Goal: Task Accomplishment & Management: Manage account settings

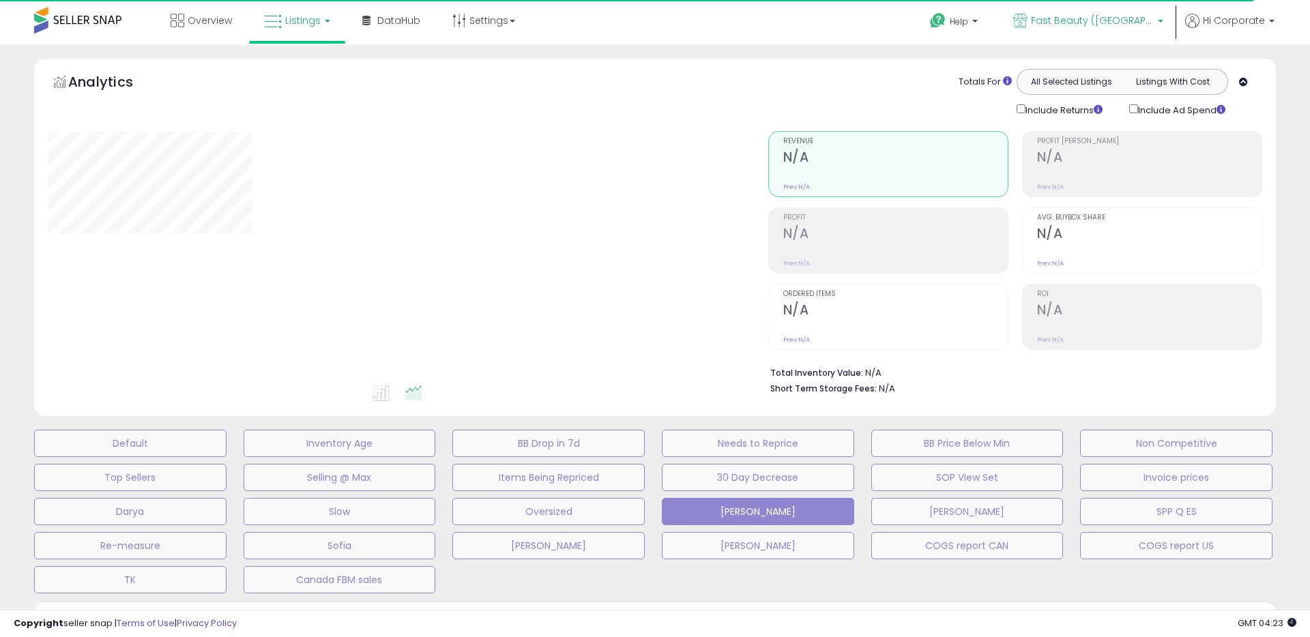
click at [1078, 25] on span "Fast Beauty ([GEOGRAPHIC_DATA])" at bounding box center [1092, 21] width 123 height 14
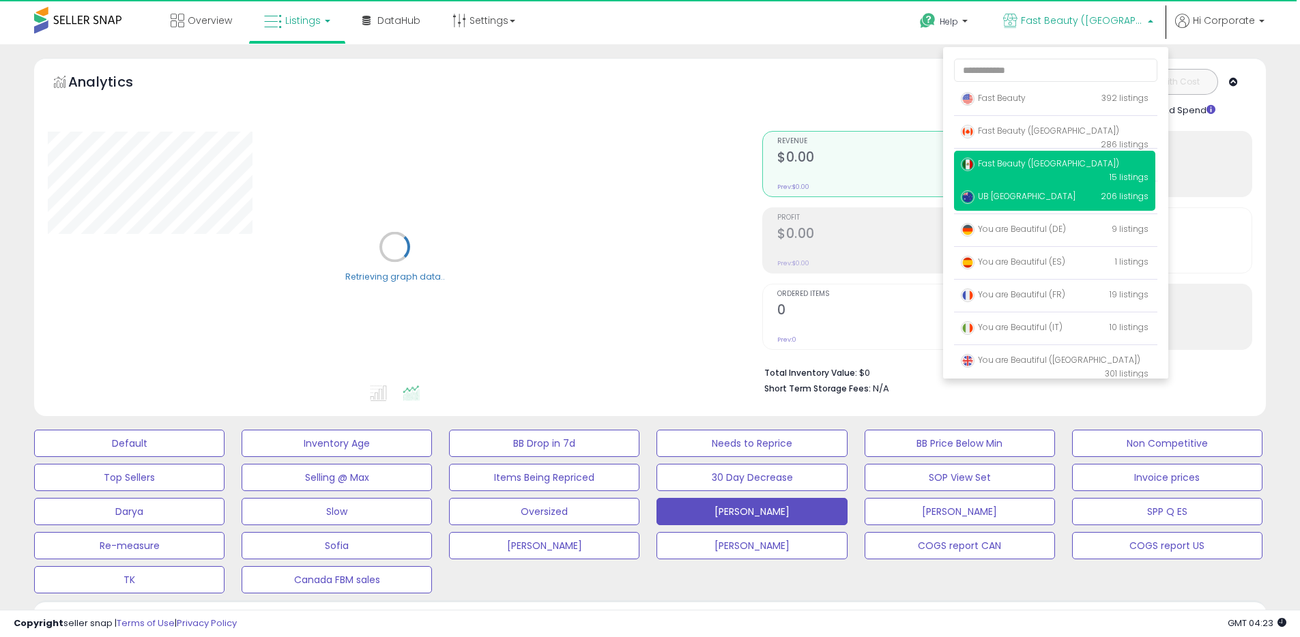
click at [998, 197] on span "UB [GEOGRAPHIC_DATA]" at bounding box center [1018, 196] width 115 height 12
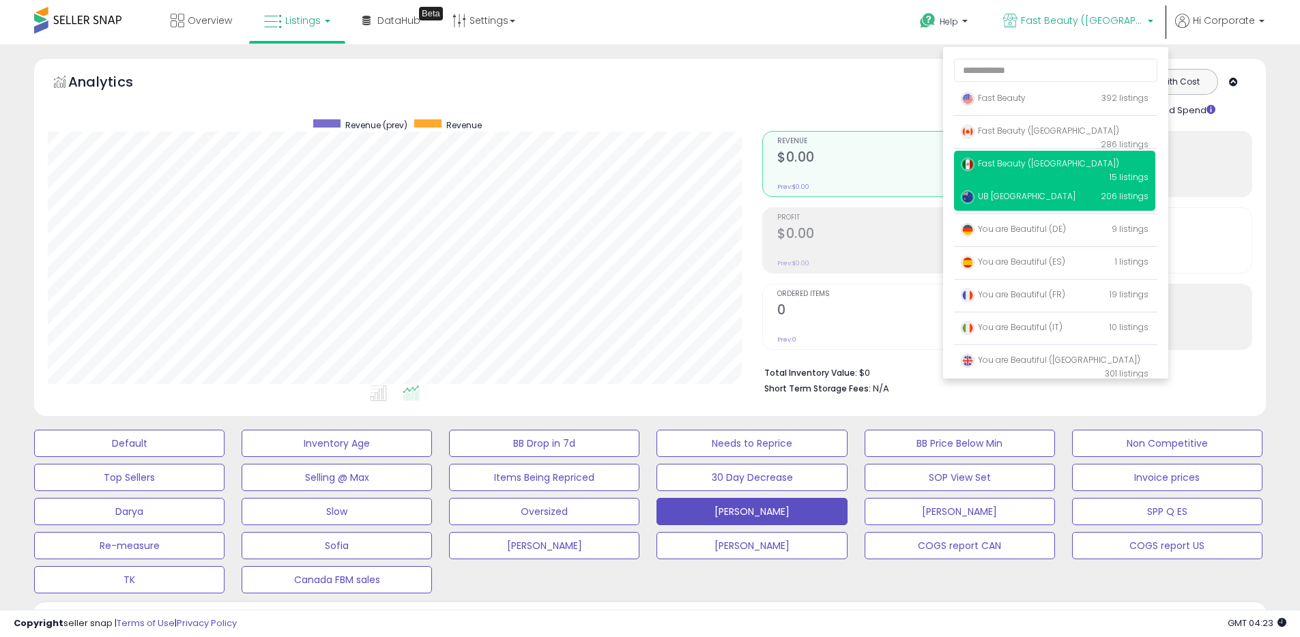
scroll to position [280, 715]
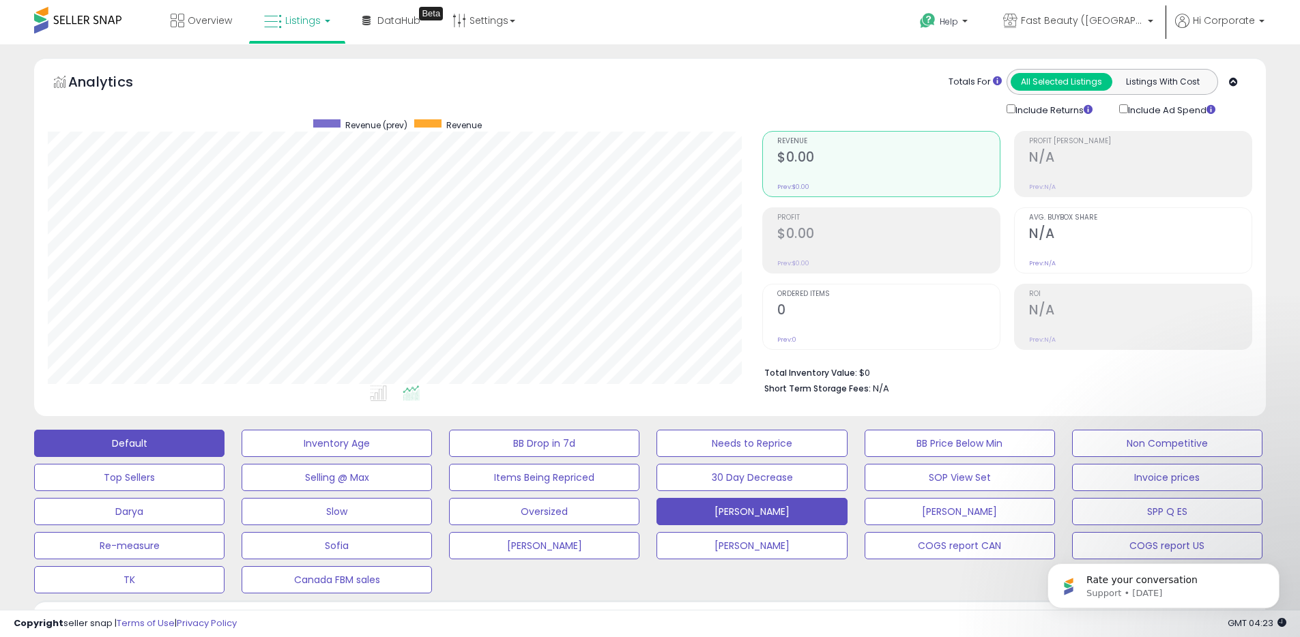
click at [194, 448] on button "Default" at bounding box center [129, 443] width 190 height 27
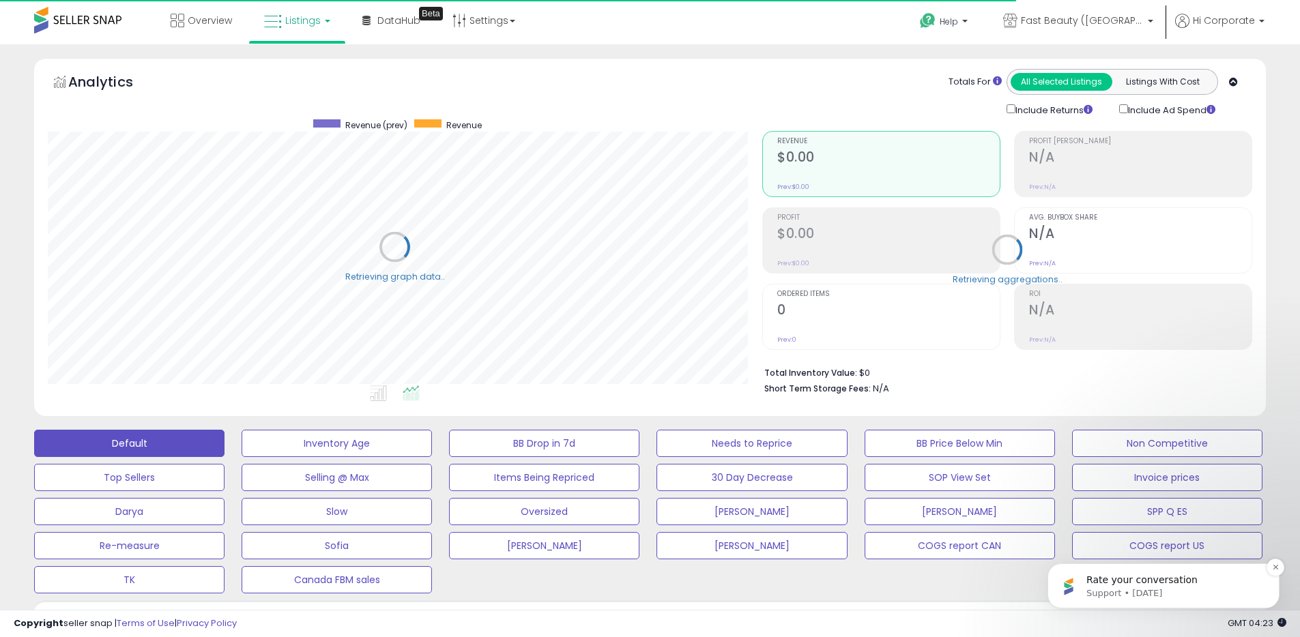
scroll to position [682176, 681741]
click at [1212, 585] on p "Rate your conversation" at bounding box center [1174, 581] width 176 height 14
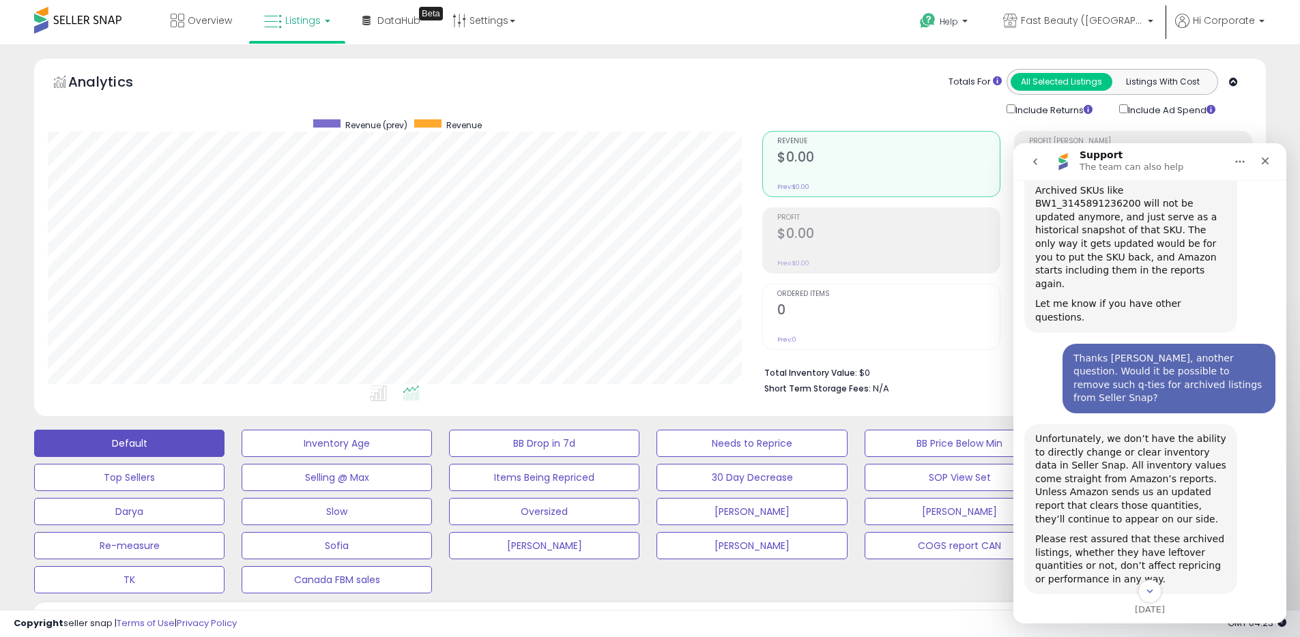
scroll to position [569, 0]
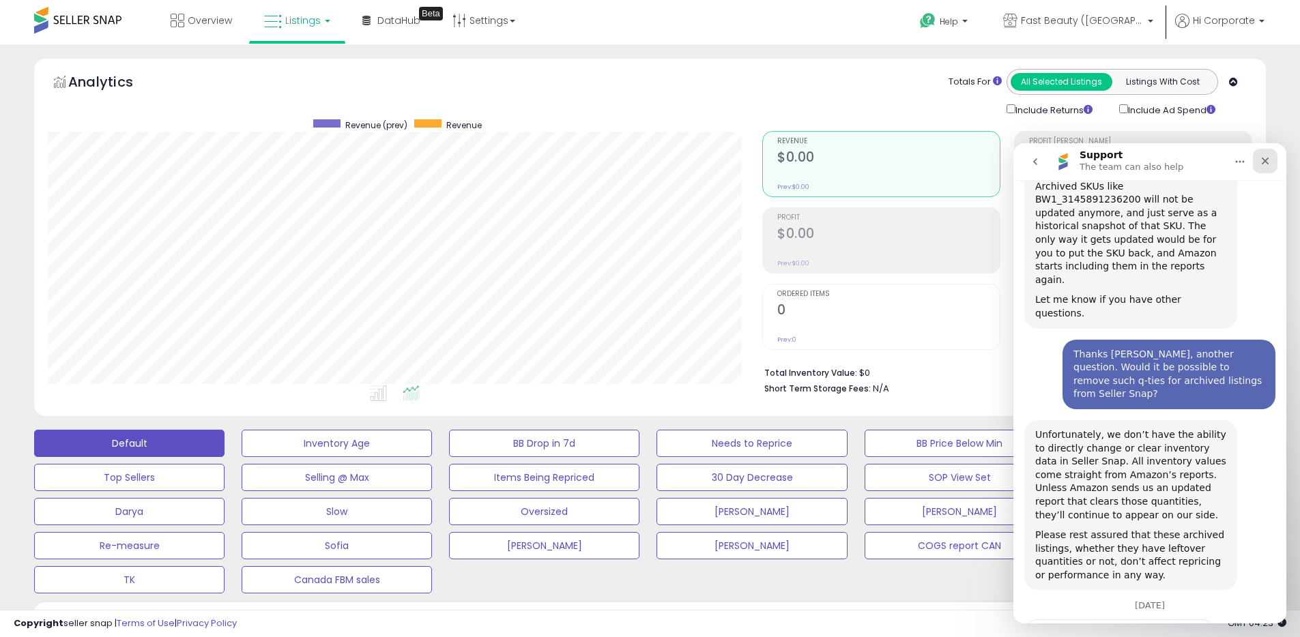
click at [1265, 164] on icon "Close" at bounding box center [1265, 161] width 11 height 11
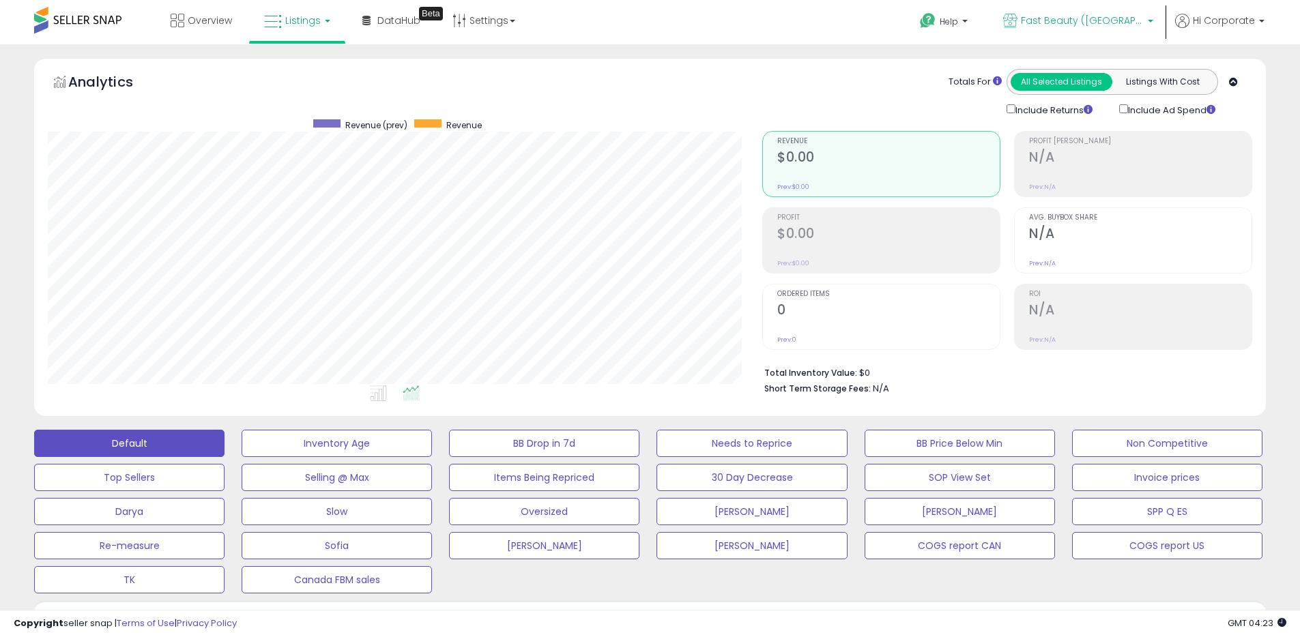
click at [1095, 22] on span "Fast Beauty ([GEOGRAPHIC_DATA])" at bounding box center [1082, 21] width 123 height 14
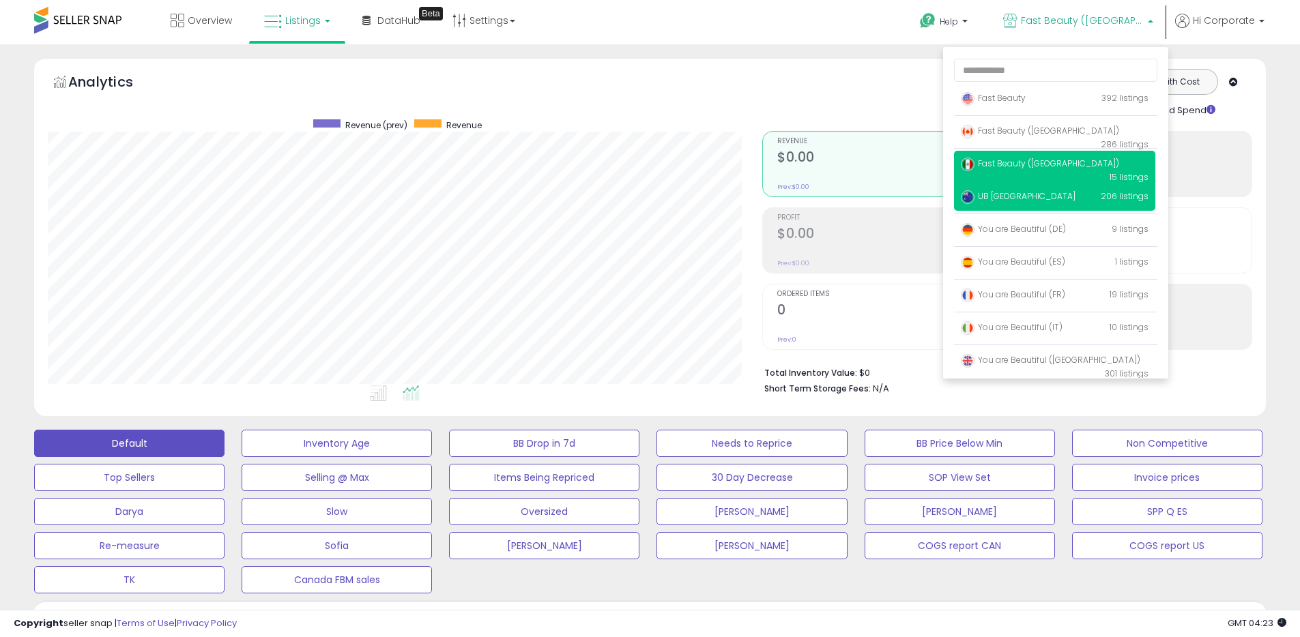
click at [1011, 192] on span "UB [GEOGRAPHIC_DATA]" at bounding box center [1018, 196] width 115 height 12
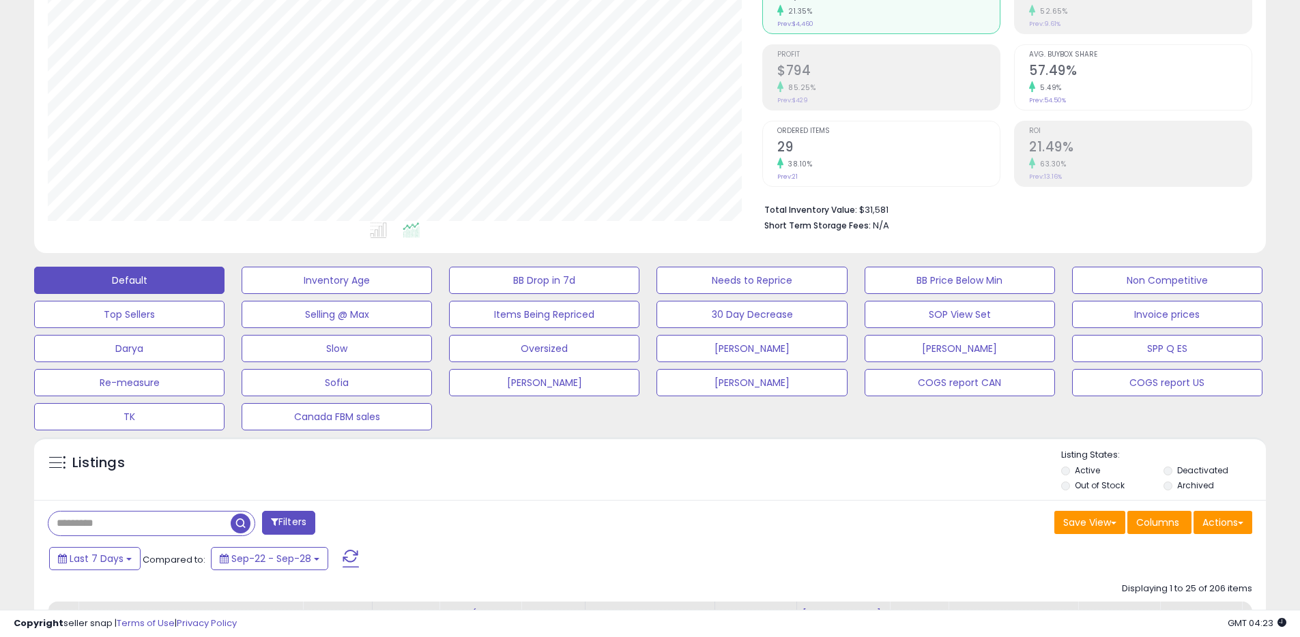
scroll to position [412, 0]
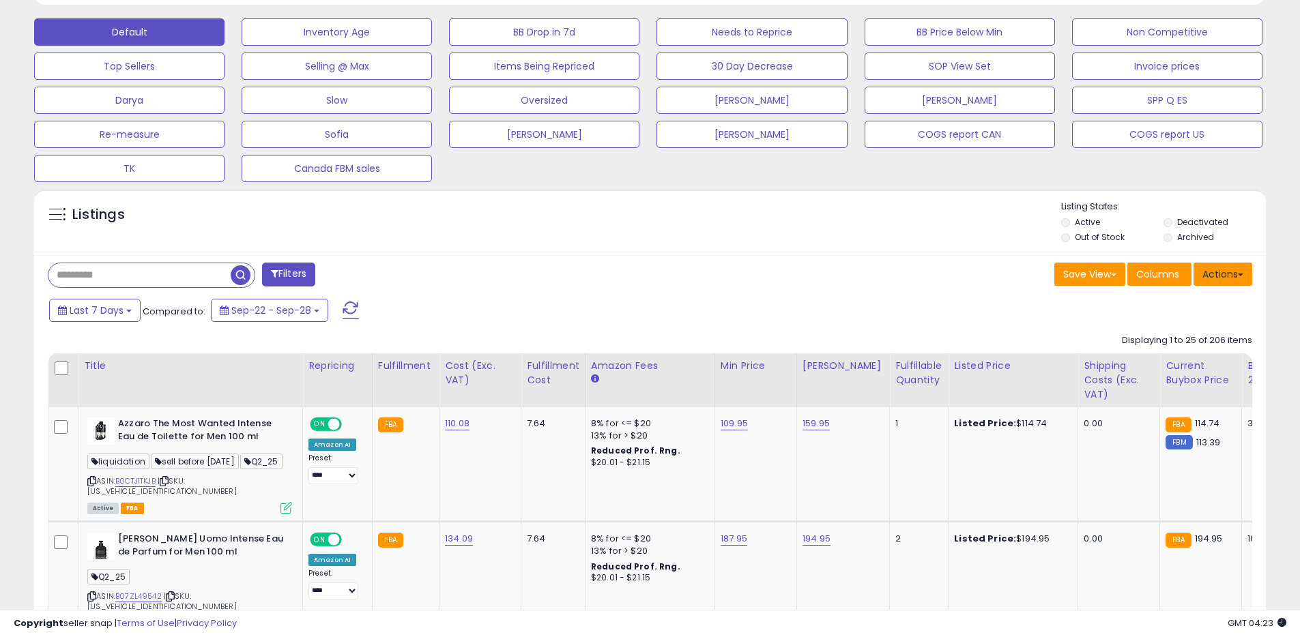
click at [1227, 266] on button "Actions" at bounding box center [1223, 274] width 59 height 23
click at [1179, 359] on link "Export All Columns" at bounding box center [1167, 361] width 149 height 21
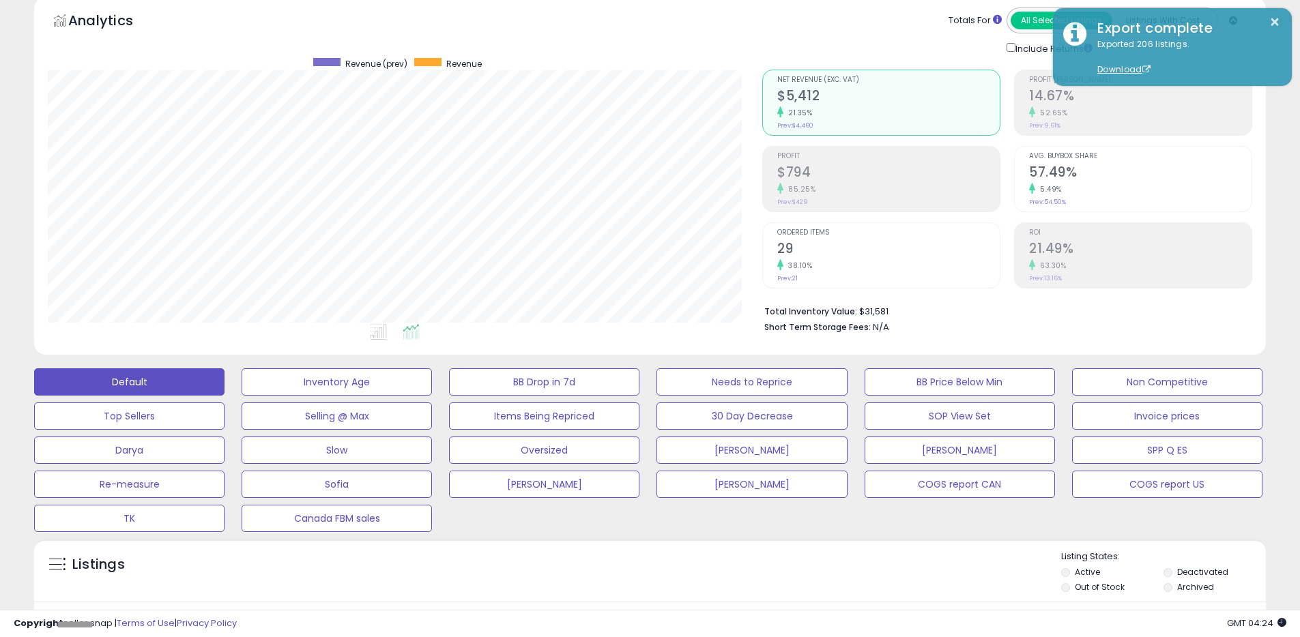
scroll to position [0, 0]
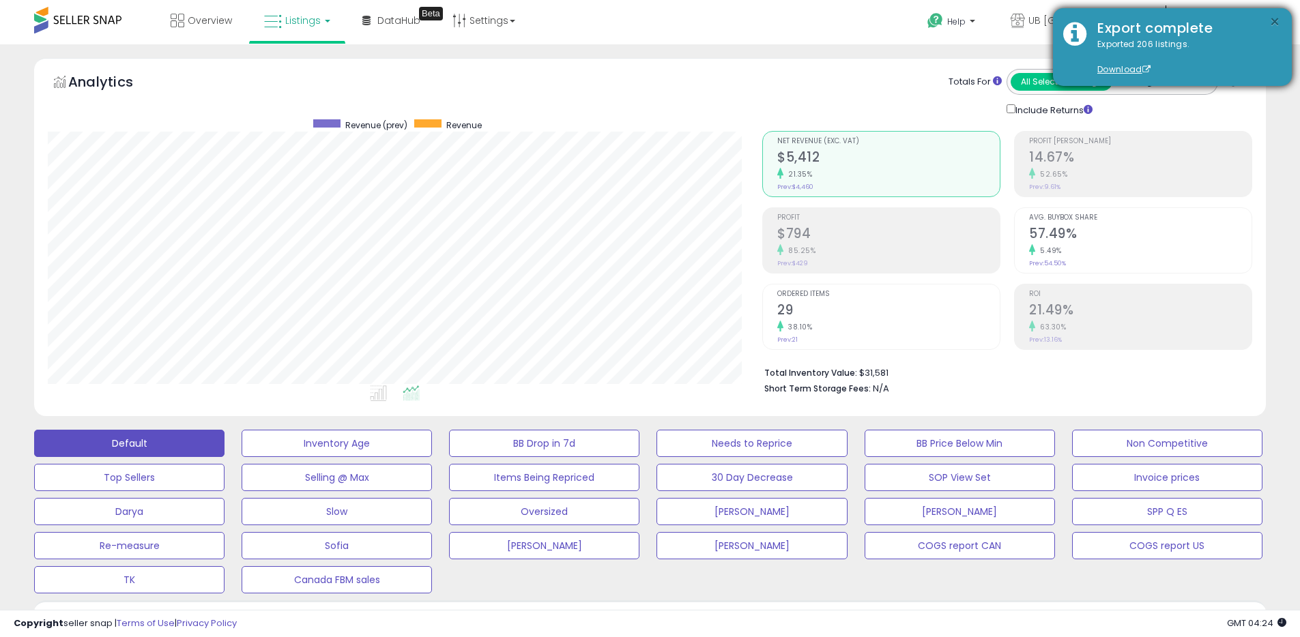
click at [1274, 25] on button "×" at bounding box center [1274, 22] width 11 height 17
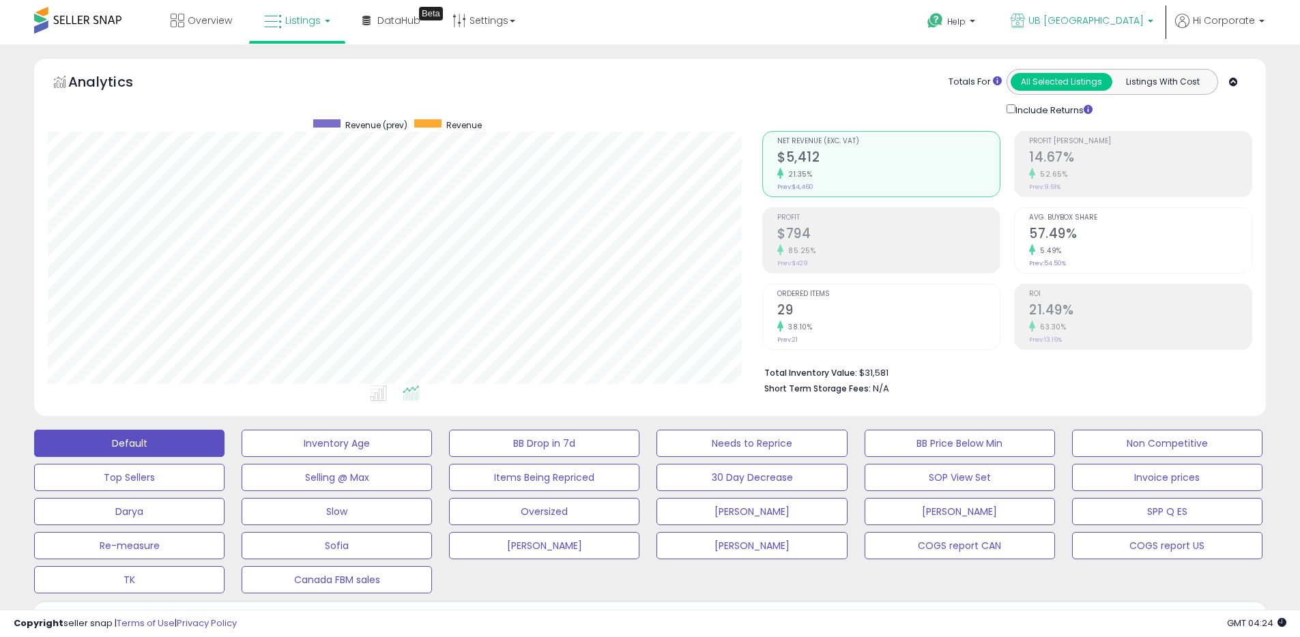
click at [1071, 14] on link "UB [GEOGRAPHIC_DATA]" at bounding box center [1081, 22] width 163 height 44
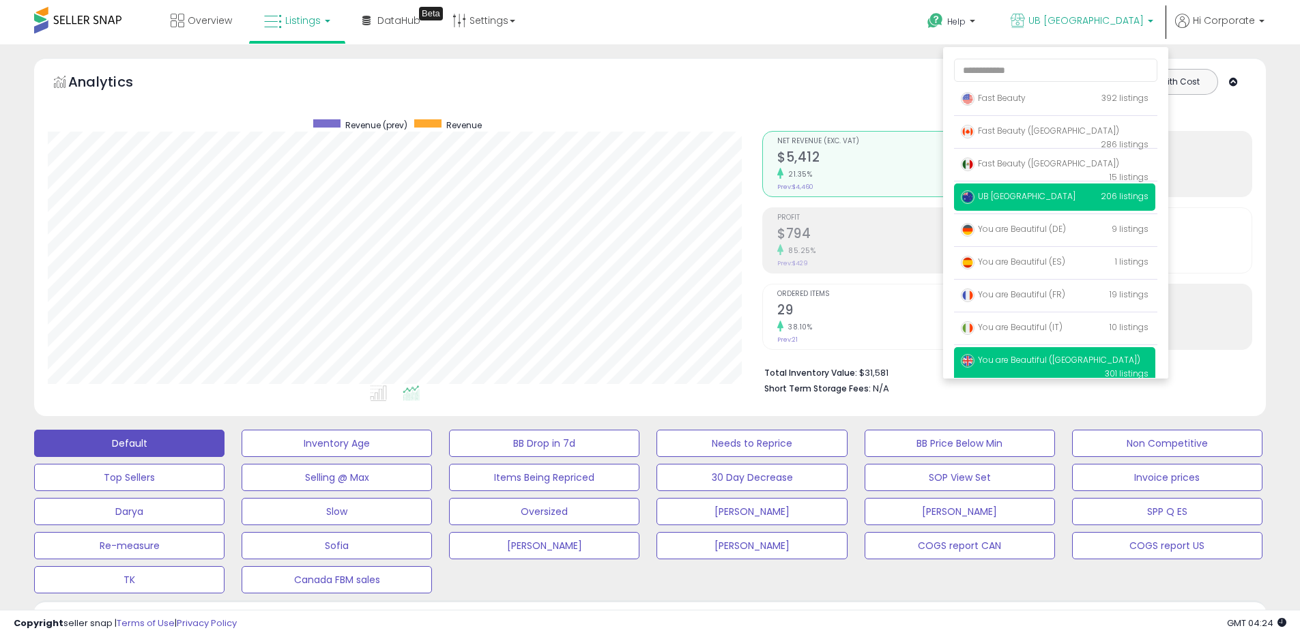
click at [1005, 354] on span "You are Beautiful ([GEOGRAPHIC_DATA])" at bounding box center [1050, 360] width 179 height 12
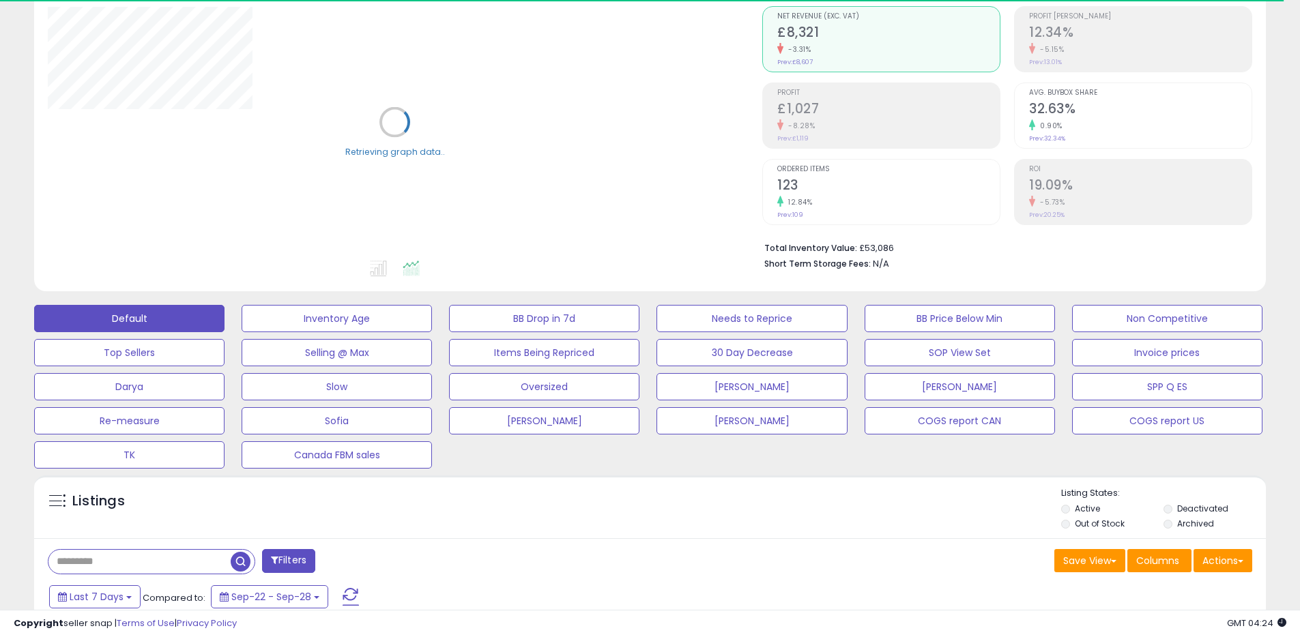
scroll to position [395, 0]
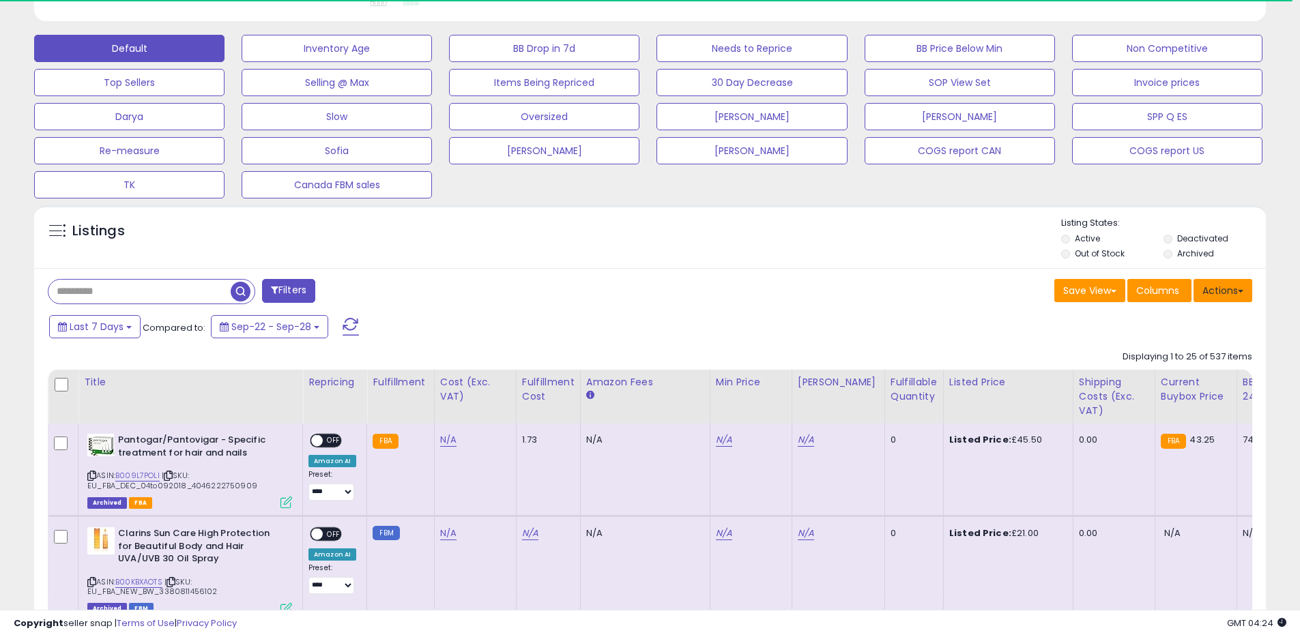
click at [1214, 287] on button "Actions" at bounding box center [1223, 290] width 59 height 23
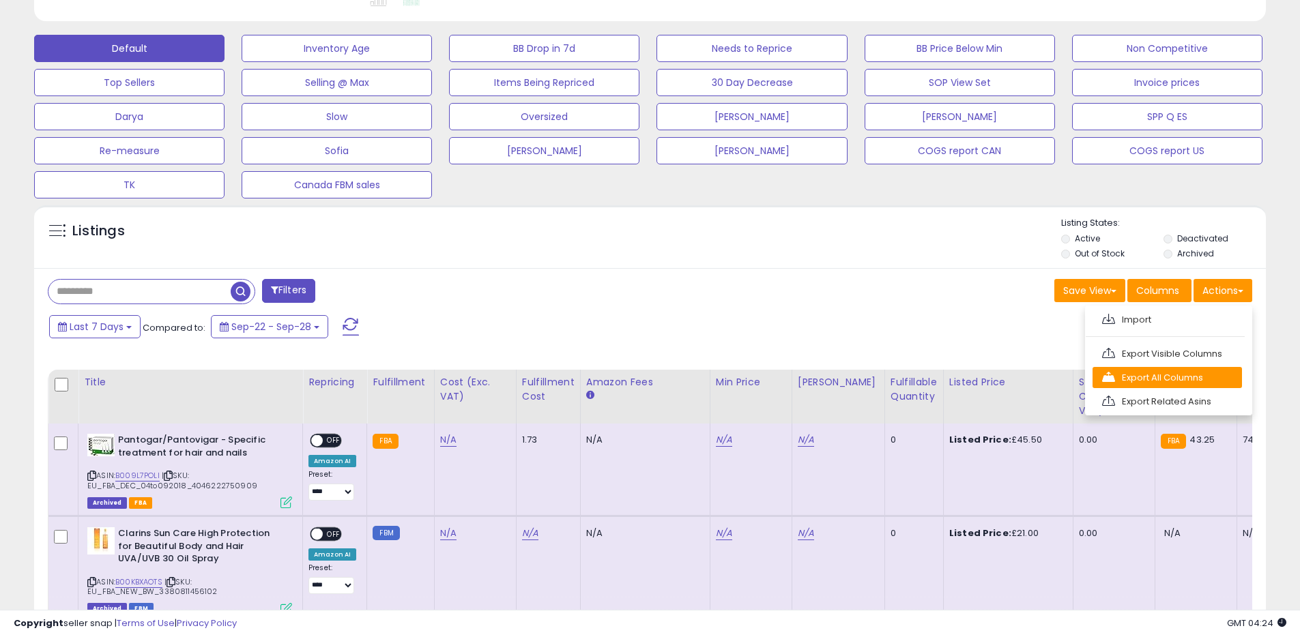
scroll to position [280, 715]
click at [1145, 377] on link "Export All Columns" at bounding box center [1167, 377] width 149 height 21
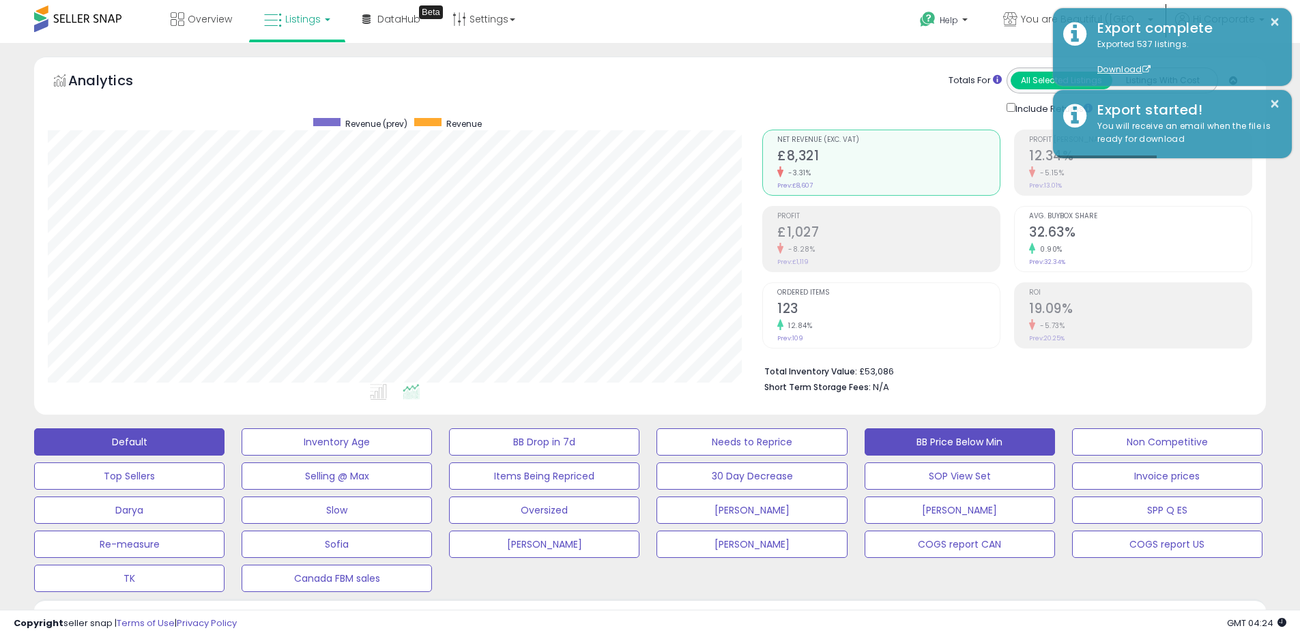
scroll to position [0, 0]
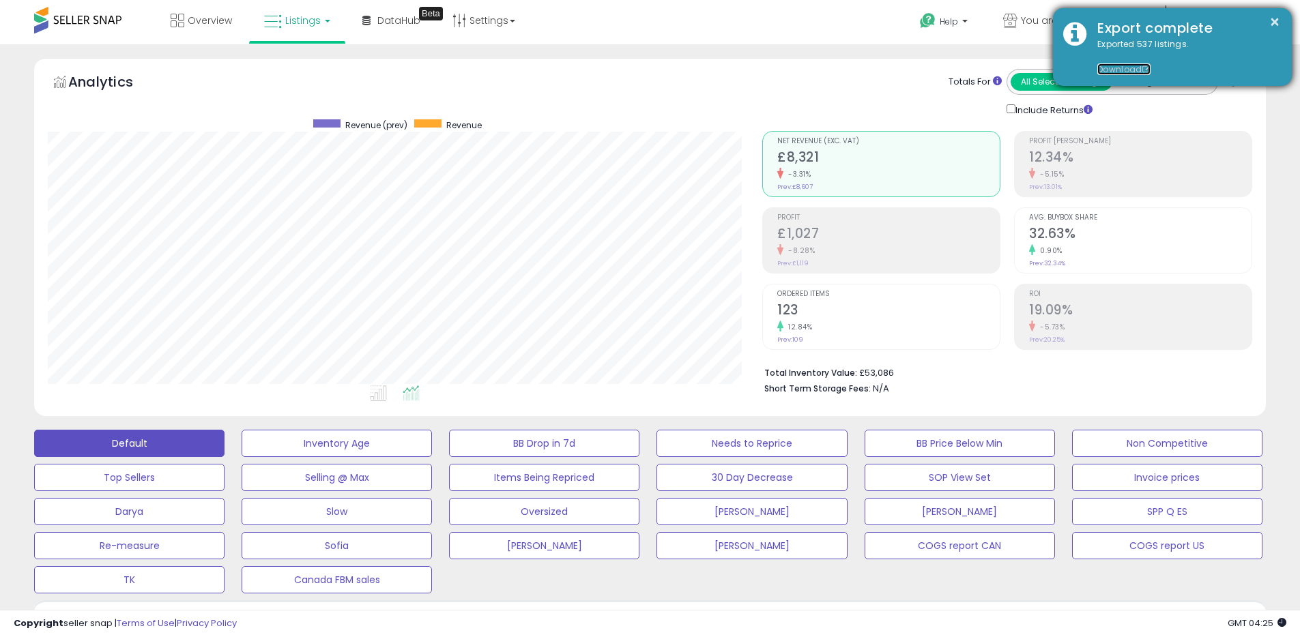
click at [1112, 72] on link "Download" at bounding box center [1123, 69] width 53 height 12
click at [1276, 20] on button "×" at bounding box center [1274, 22] width 11 height 17
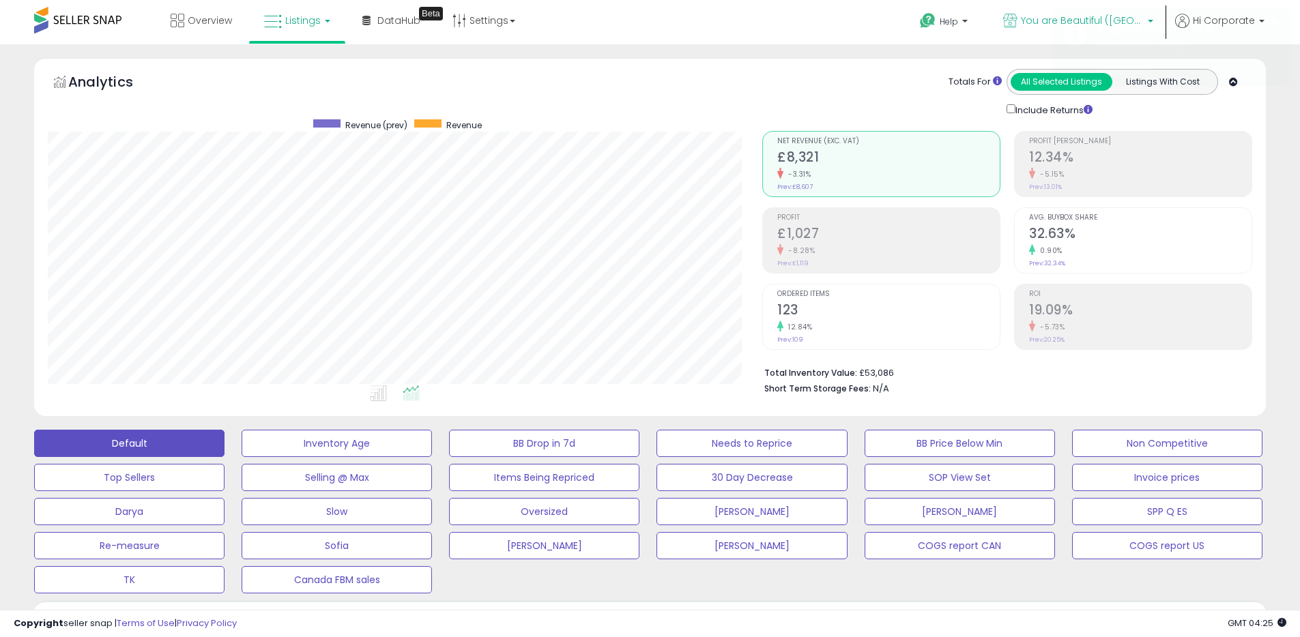
click at [1049, 19] on span "You are Beautiful ([GEOGRAPHIC_DATA])" at bounding box center [1082, 21] width 123 height 14
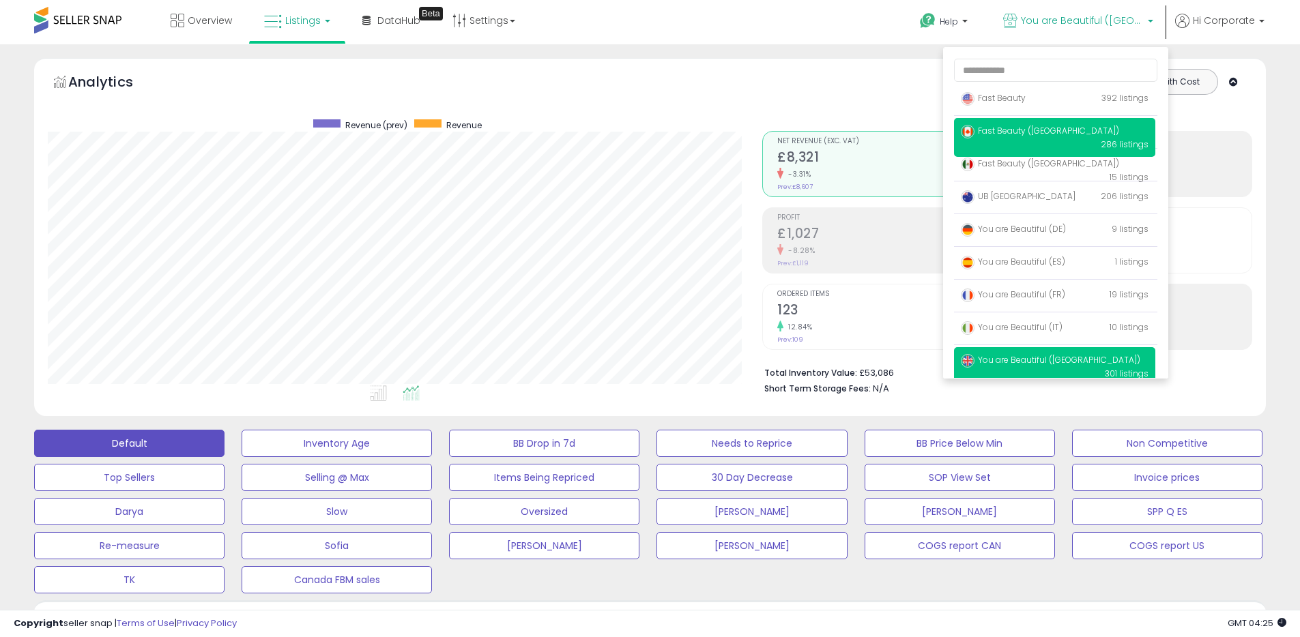
click at [1000, 130] on span "Fast Beauty ([GEOGRAPHIC_DATA])" at bounding box center [1040, 131] width 158 height 12
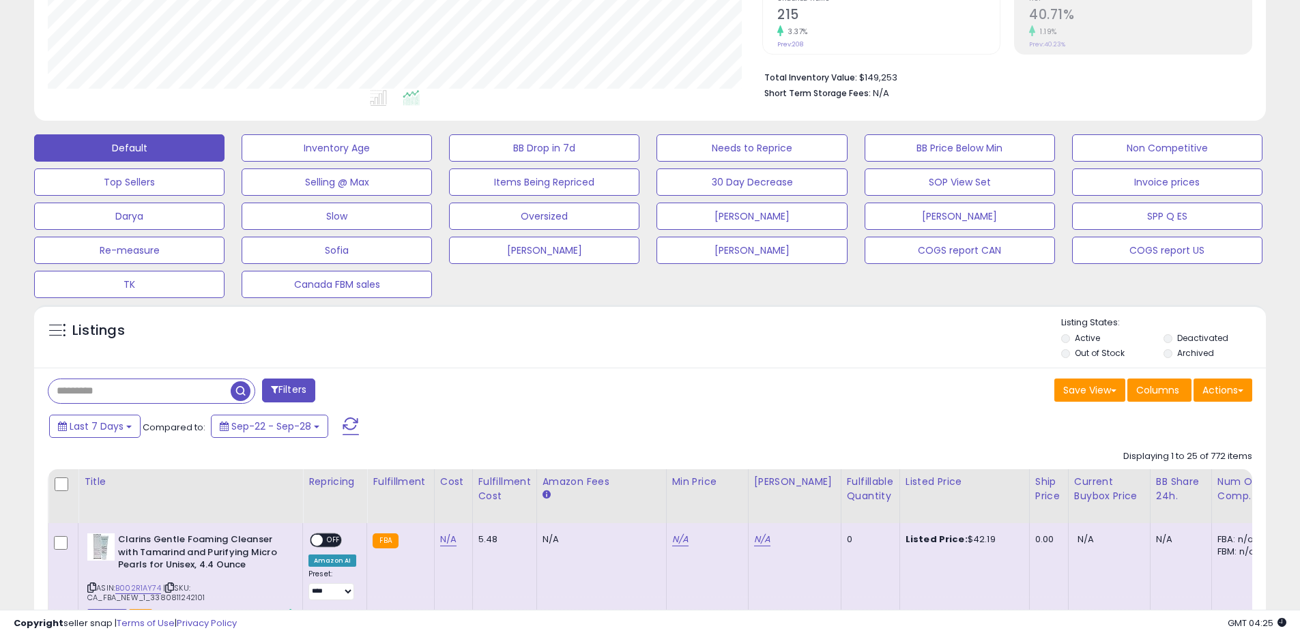
scroll to position [309, 0]
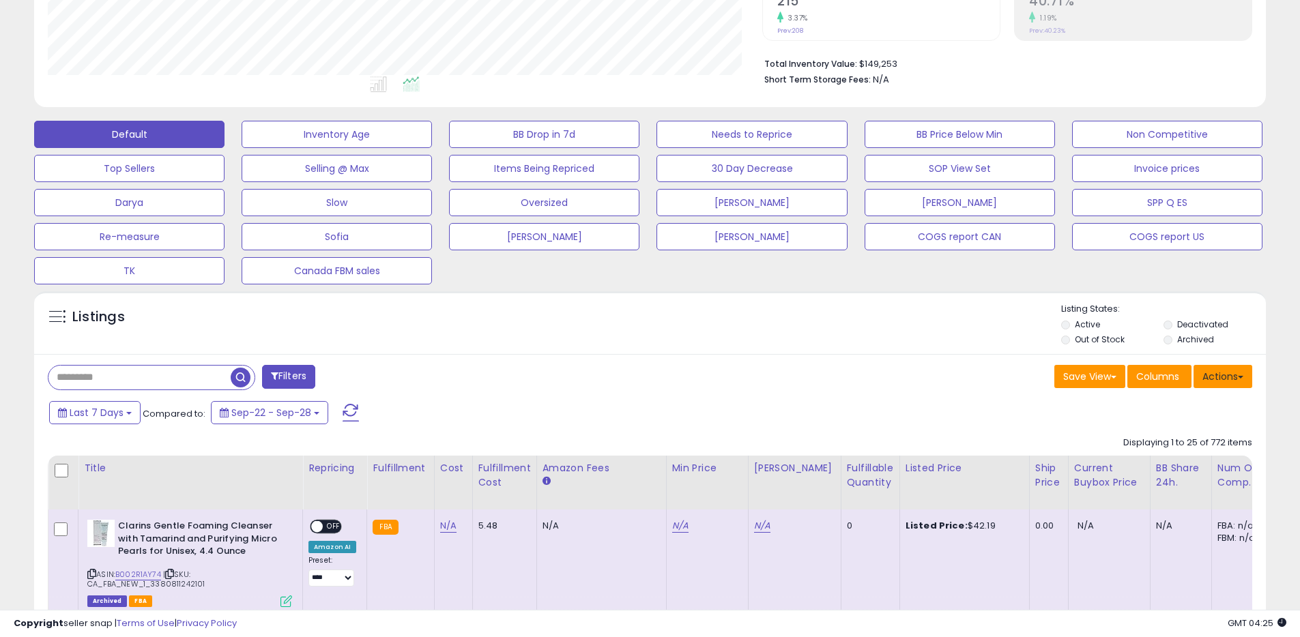
click at [1230, 379] on button "Actions" at bounding box center [1223, 376] width 59 height 23
click at [1147, 459] on link "Export All Columns" at bounding box center [1167, 463] width 149 height 21
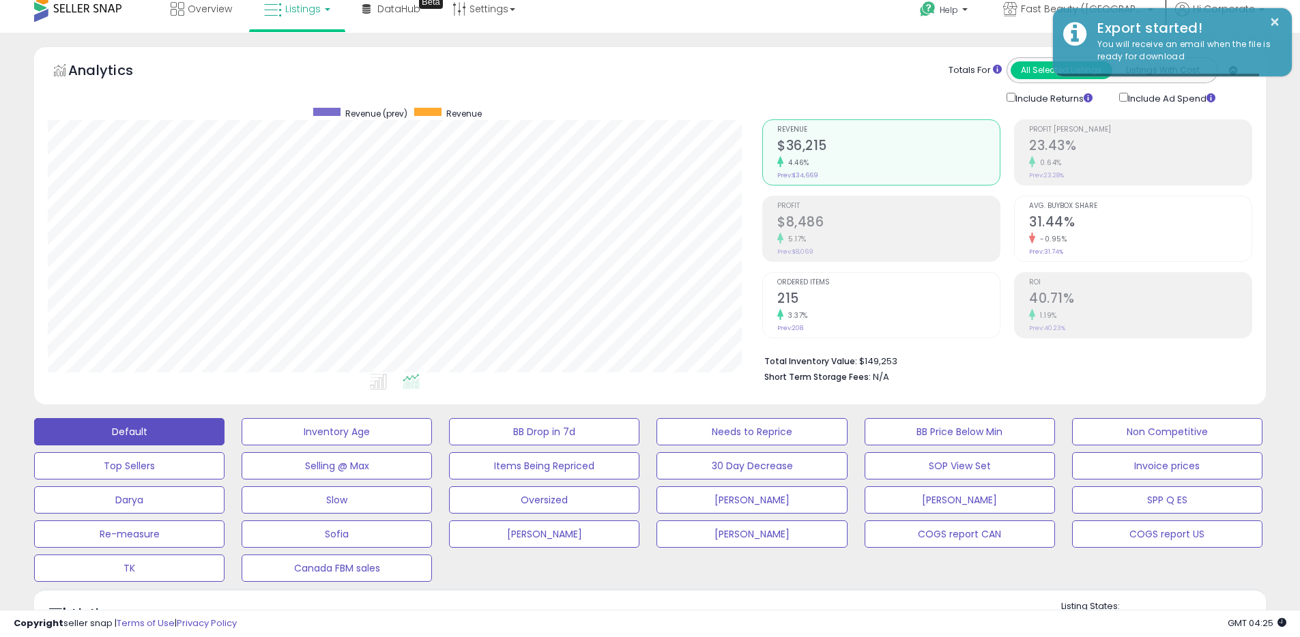
scroll to position [0, 0]
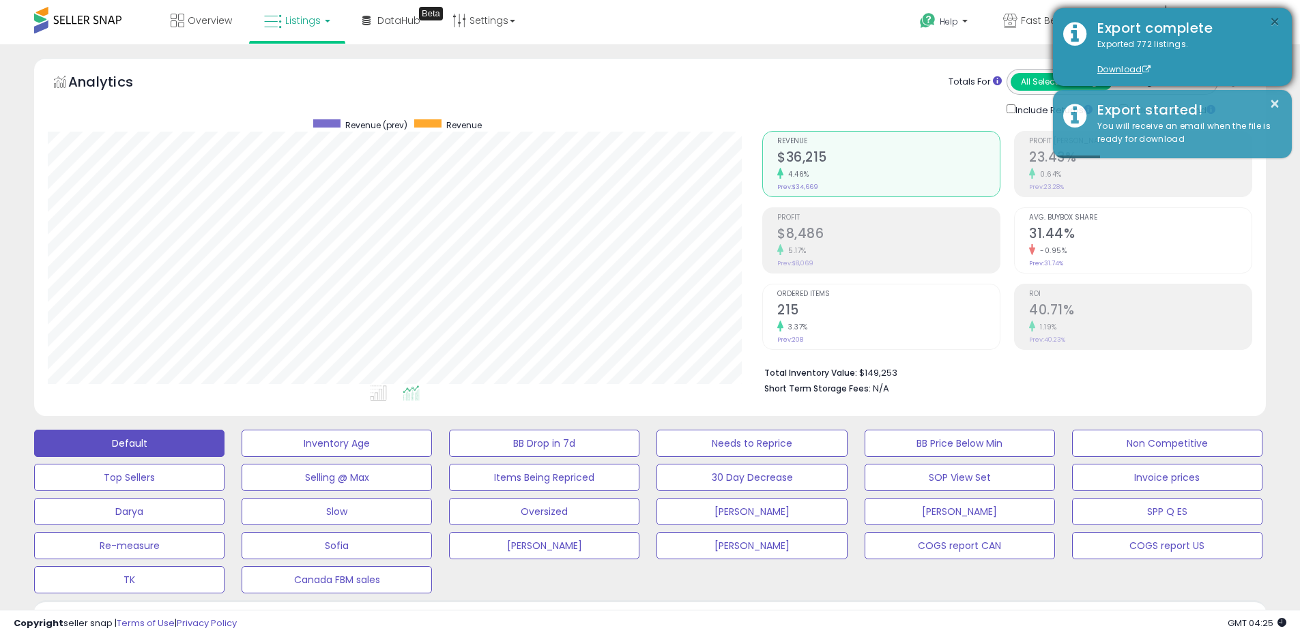
click at [1273, 29] on button "×" at bounding box center [1274, 22] width 11 height 17
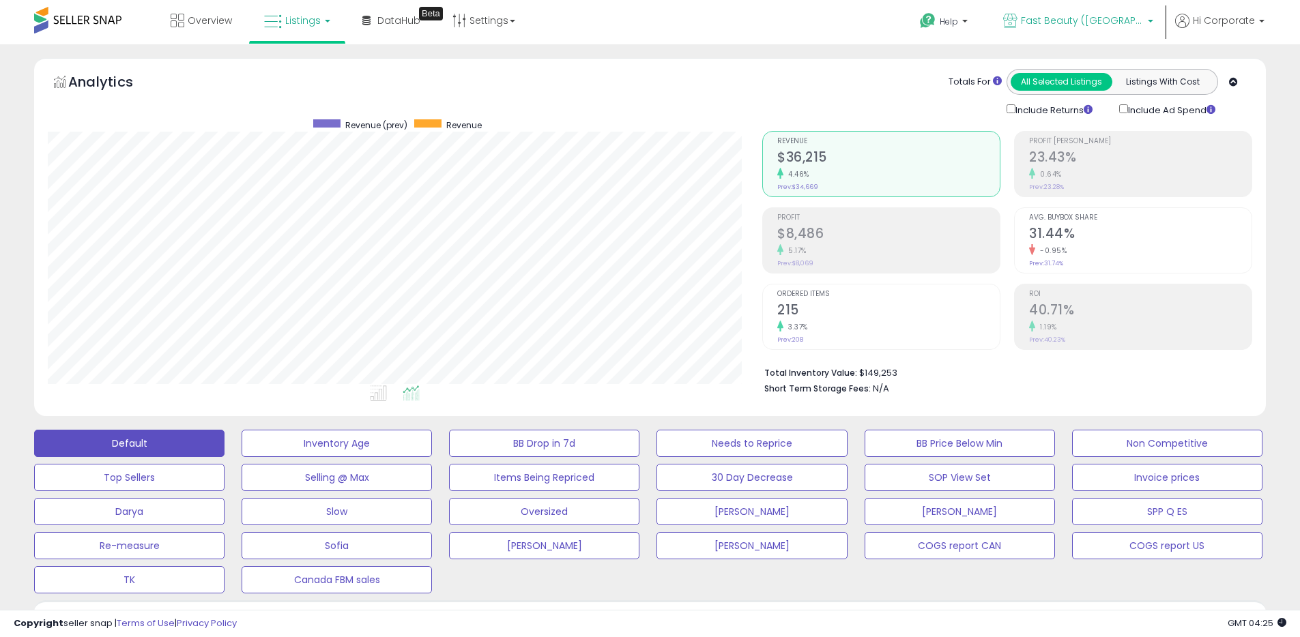
click at [1018, 17] on icon at bounding box center [1010, 21] width 14 height 14
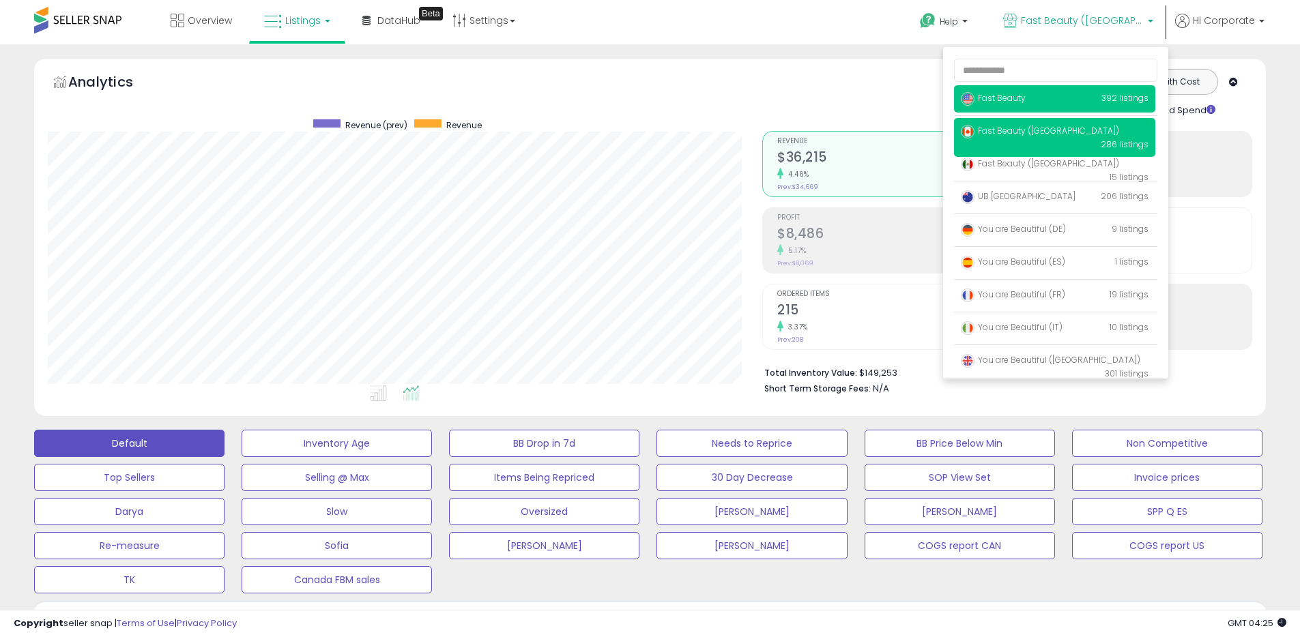
click at [1003, 102] on span "Fast Beauty" at bounding box center [993, 98] width 65 height 12
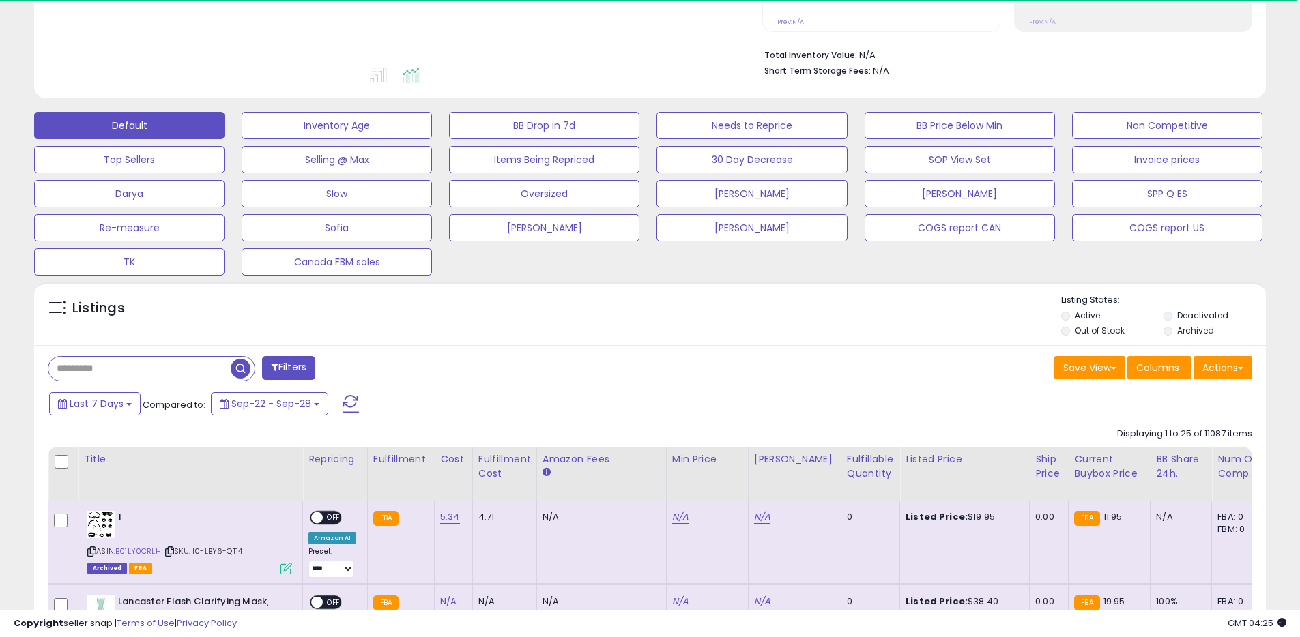
scroll to position [541, 0]
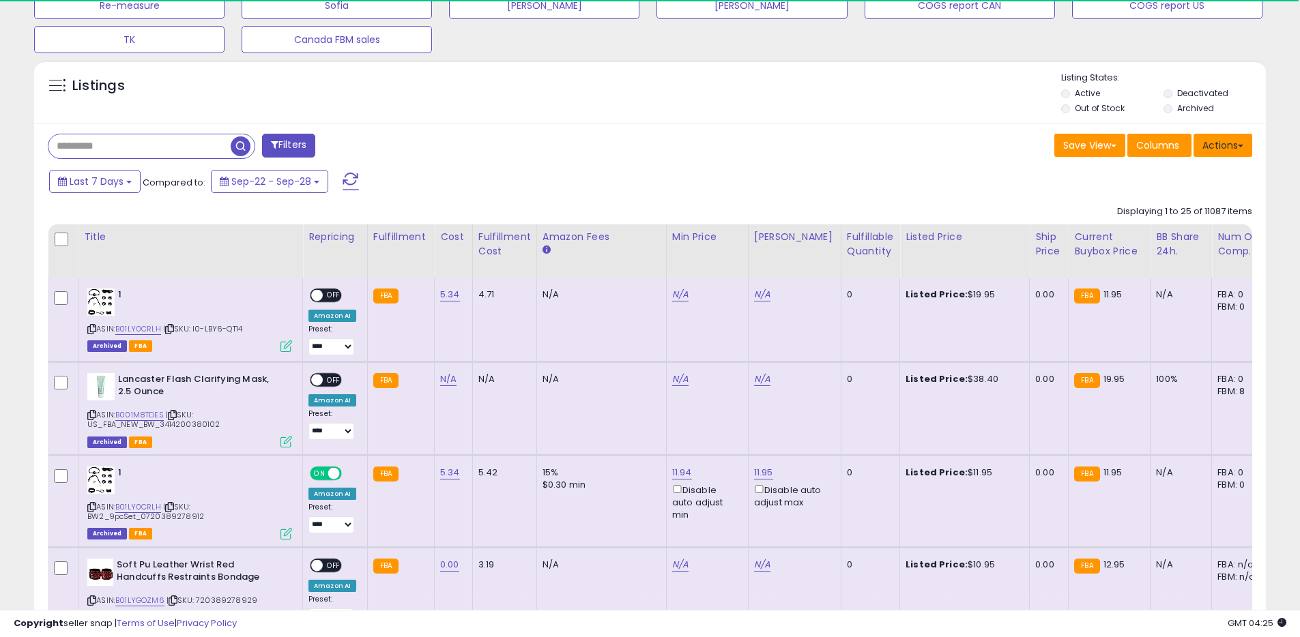
click at [1237, 136] on button "Actions" at bounding box center [1223, 145] width 59 height 23
click at [1155, 232] on link "Export All Columns" at bounding box center [1167, 232] width 149 height 21
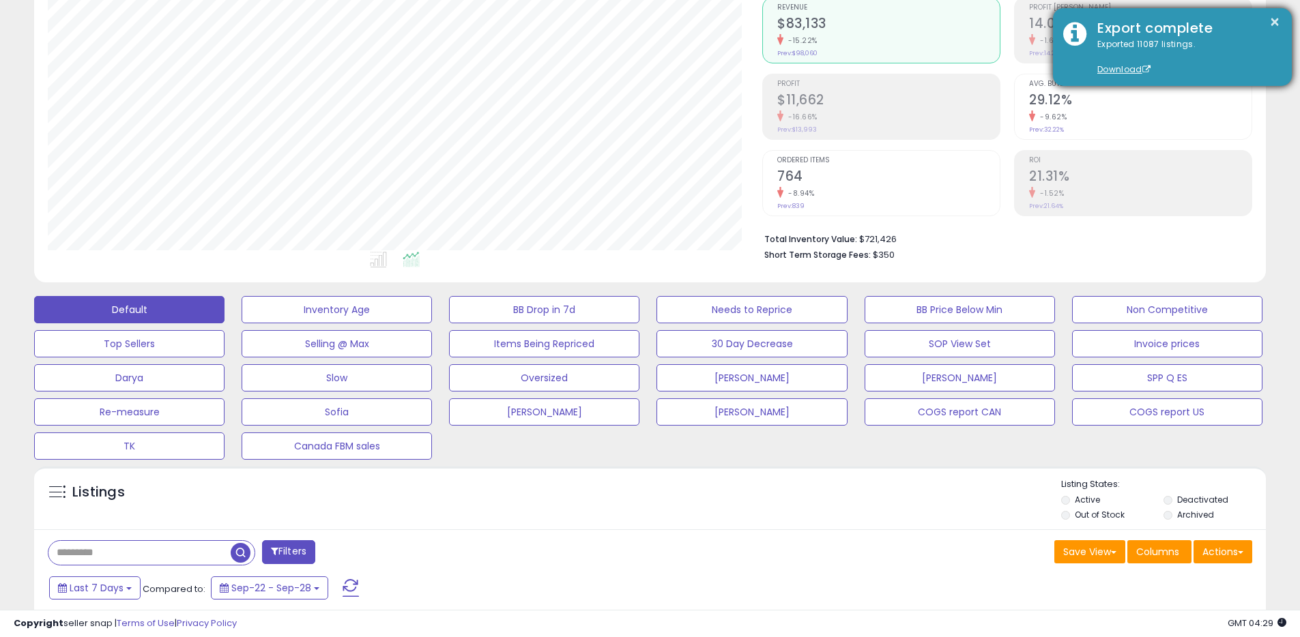
scroll to position [0, 0]
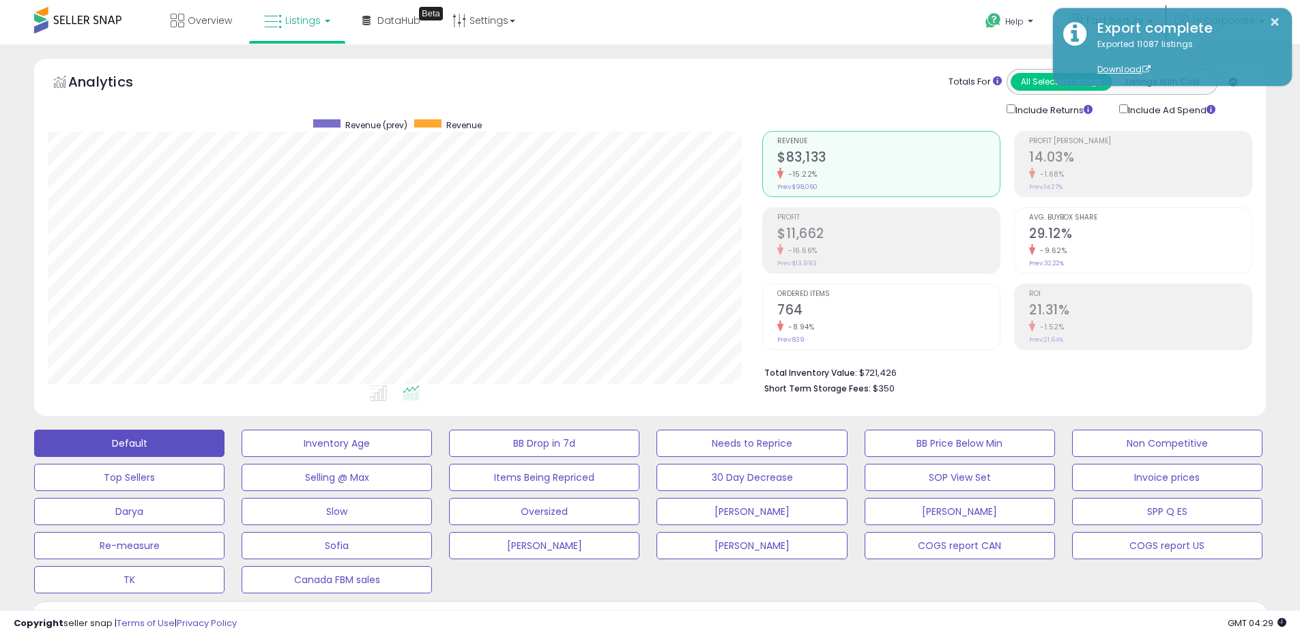
click at [906, 80] on div "Totals For All Selected Listings Listings With Cost Include Returns Include Ad …" at bounding box center [1002, 93] width 480 height 48
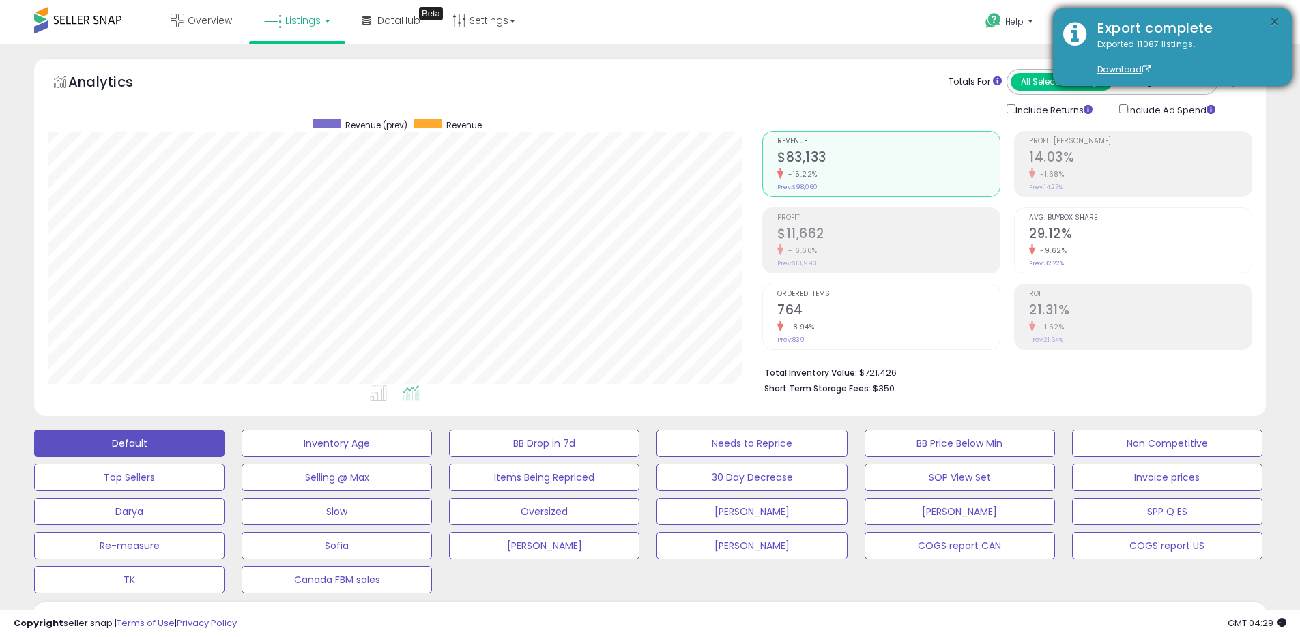
click at [1271, 23] on button "×" at bounding box center [1274, 22] width 11 height 17
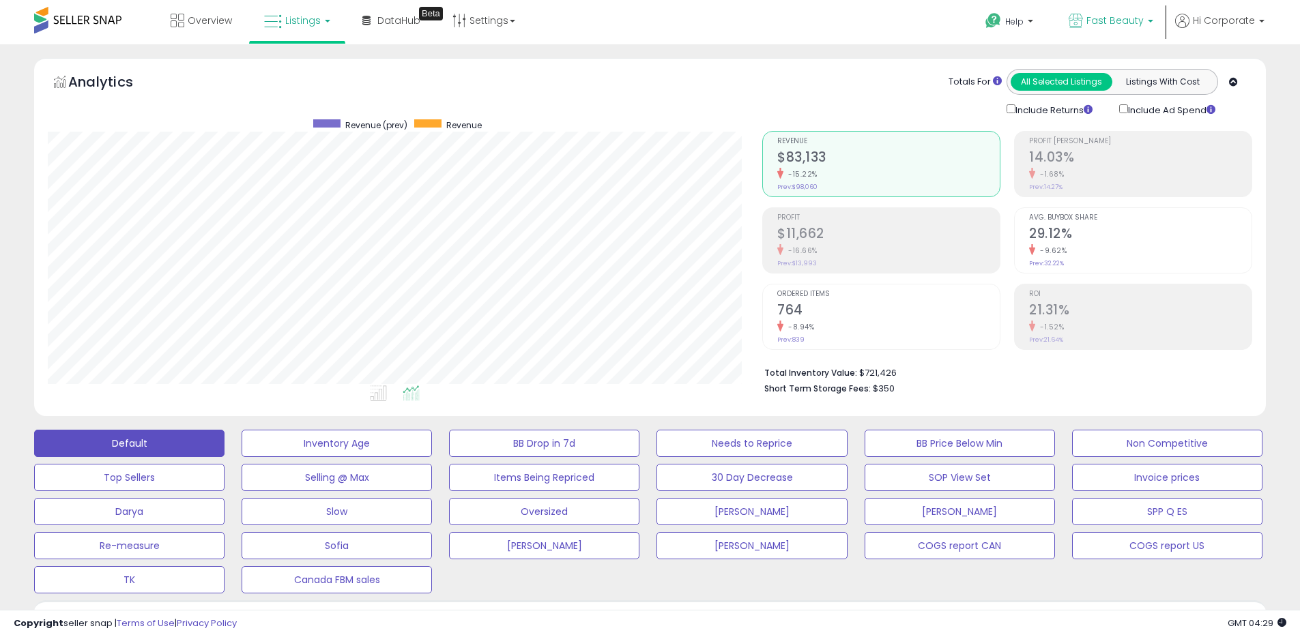
click at [1080, 22] on icon at bounding box center [1076, 21] width 14 height 14
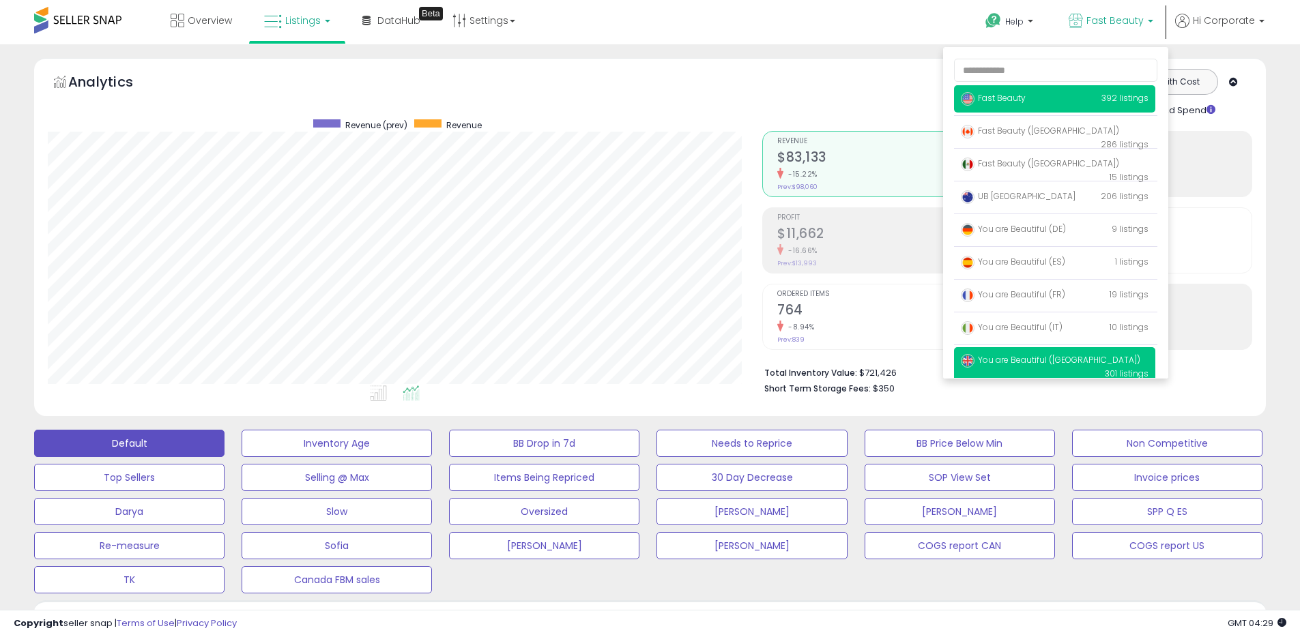
click at [996, 359] on span "You are Beautiful ([GEOGRAPHIC_DATA])" at bounding box center [1050, 360] width 179 height 12
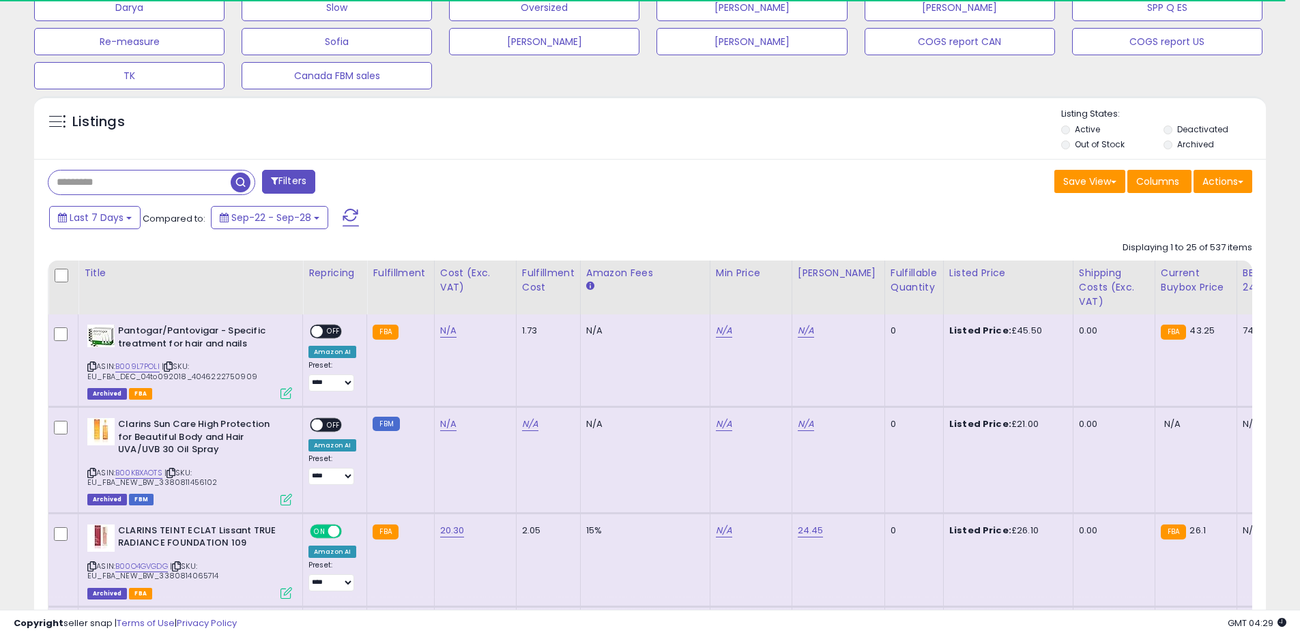
scroll to position [509, 0]
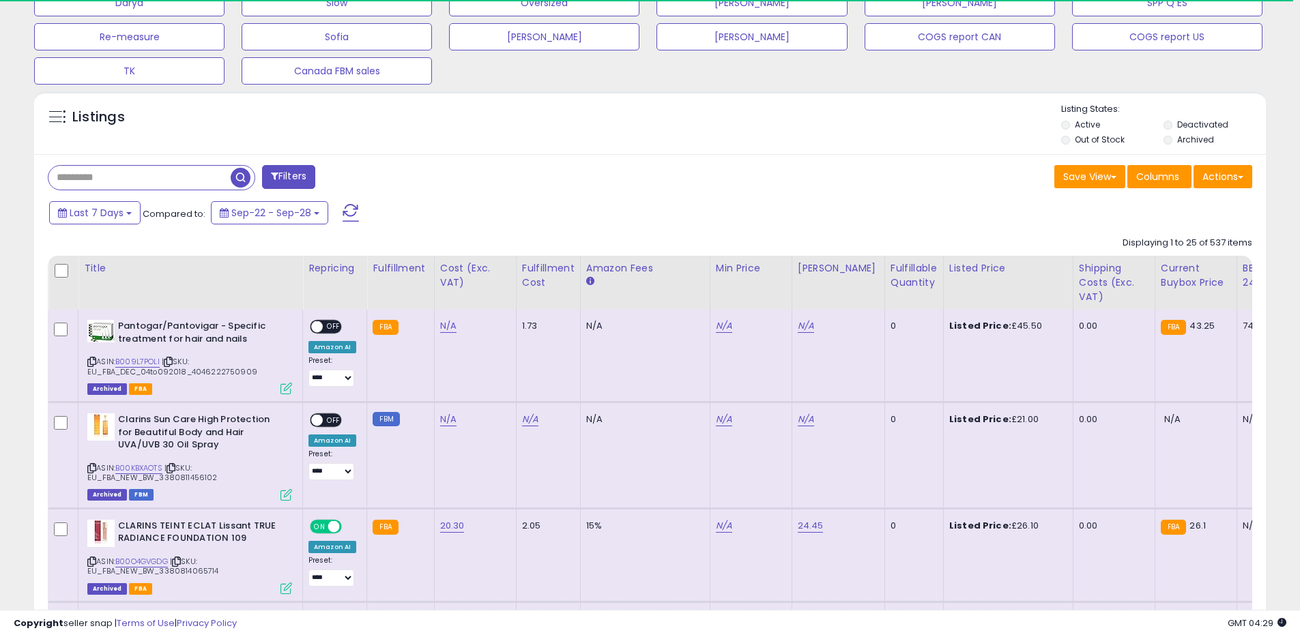
click at [194, 185] on input "text" at bounding box center [139, 178] width 182 height 24
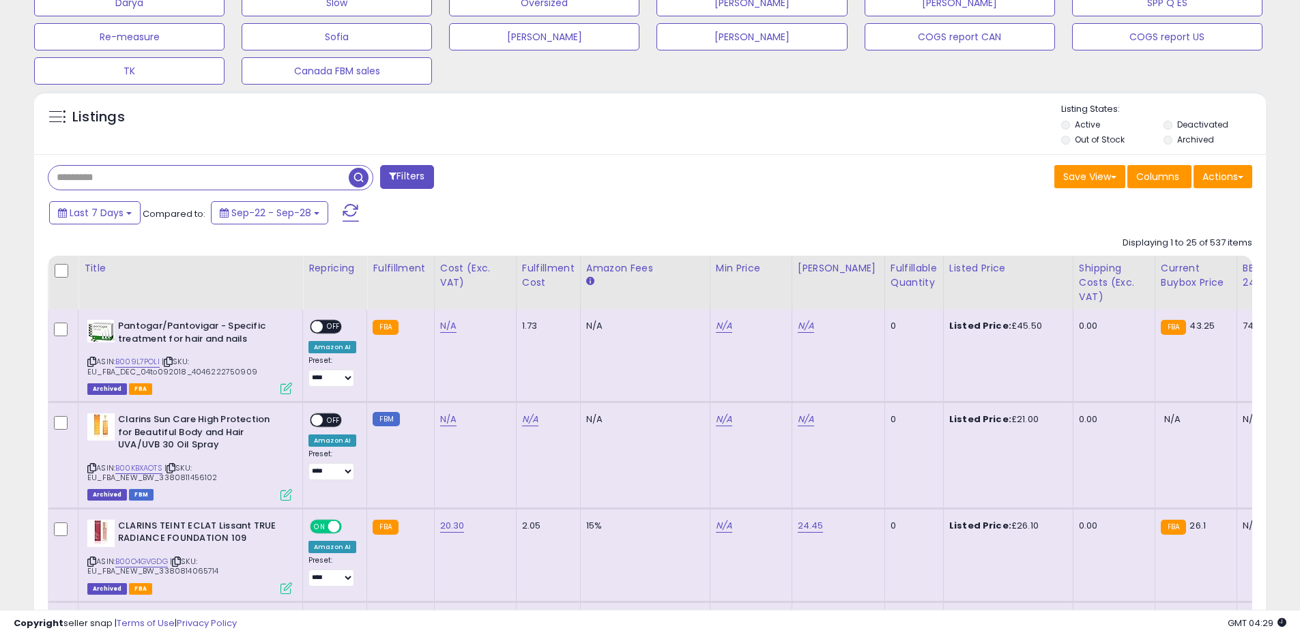
paste input "**********"
click at [361, 177] on span "button" at bounding box center [359, 178] width 20 height 20
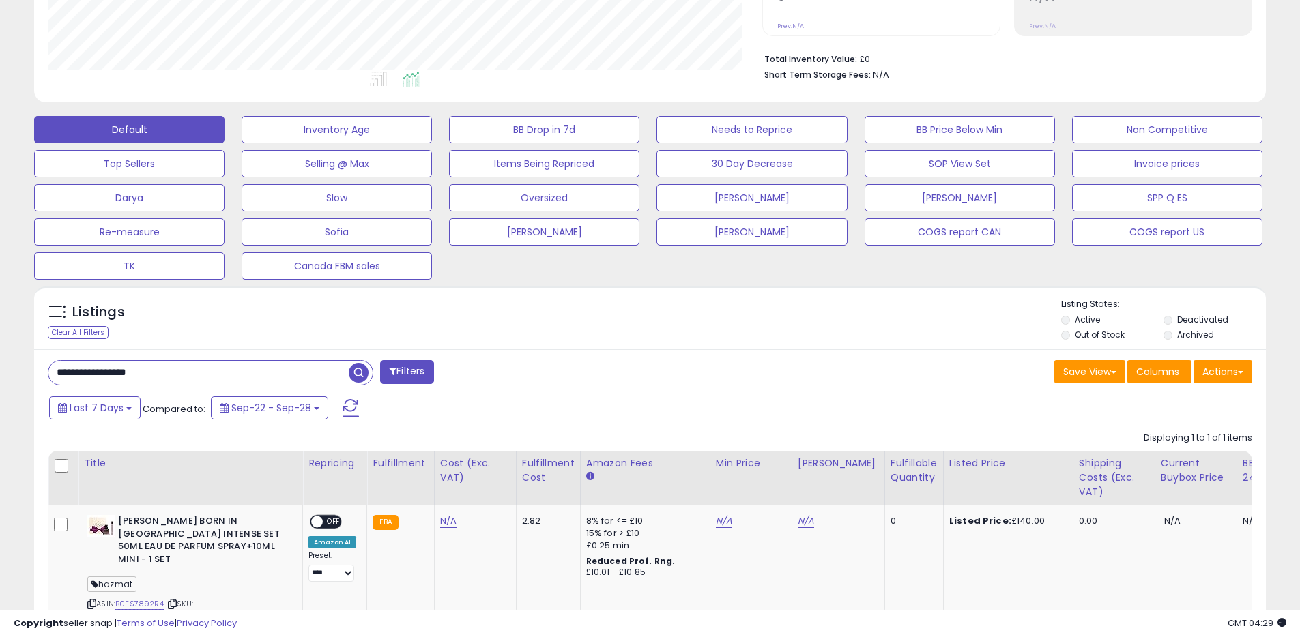
click at [199, 381] on input "**********" at bounding box center [198, 373] width 300 height 24
paste input "text"
type input "**********"
click at [363, 371] on span "button" at bounding box center [359, 373] width 20 height 20
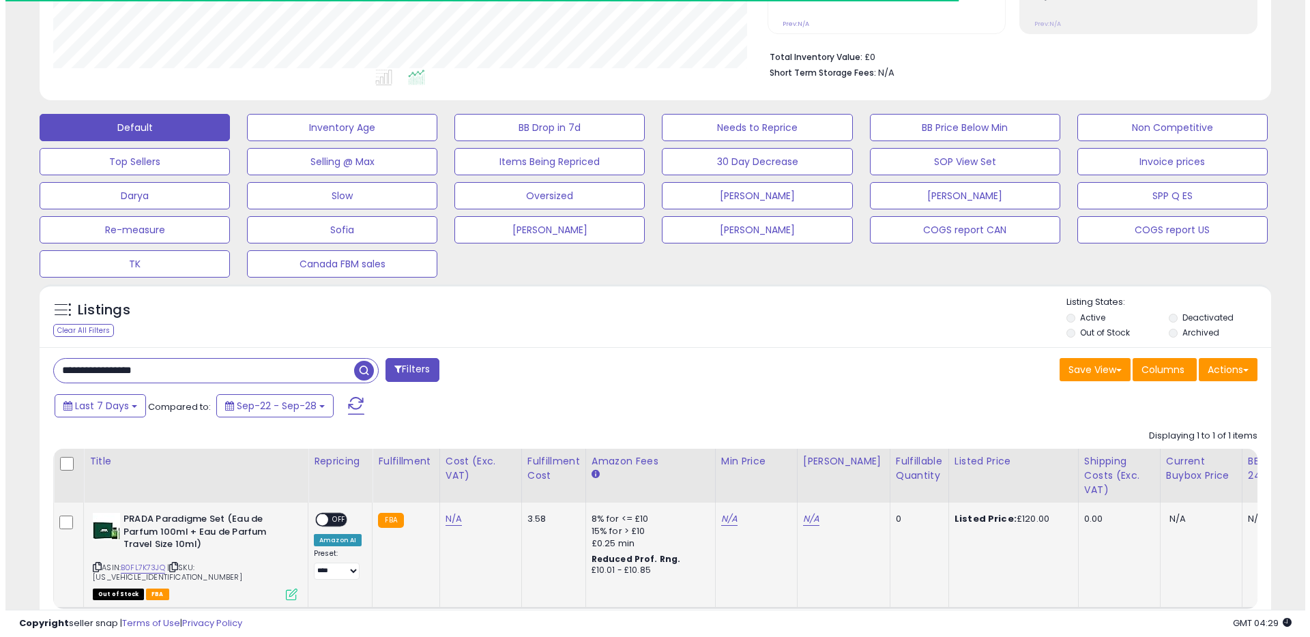
scroll to position [393, 0]
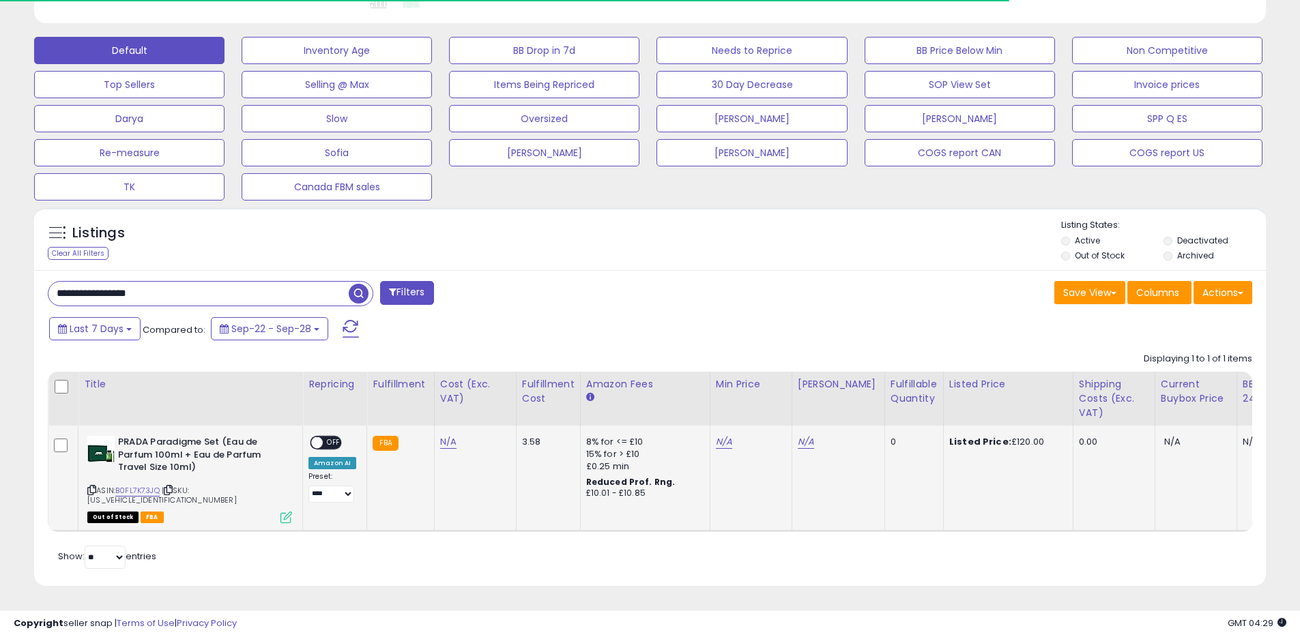
click at [283, 512] on icon at bounding box center [286, 518] width 12 height 12
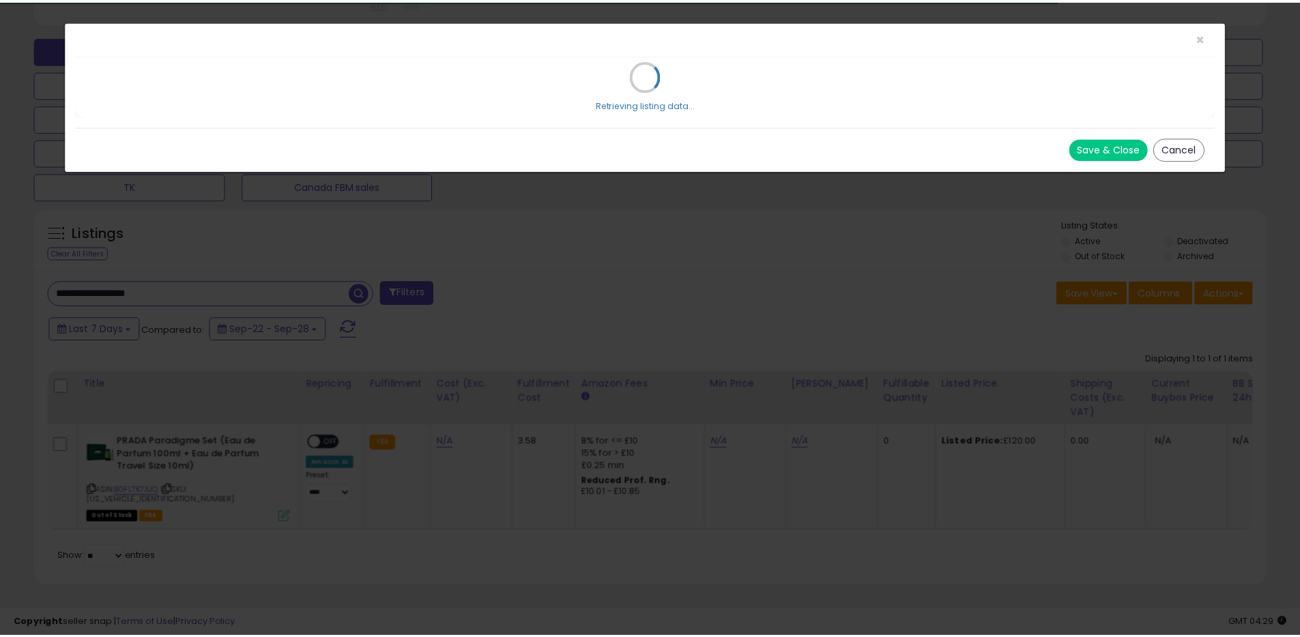
scroll to position [280, 721]
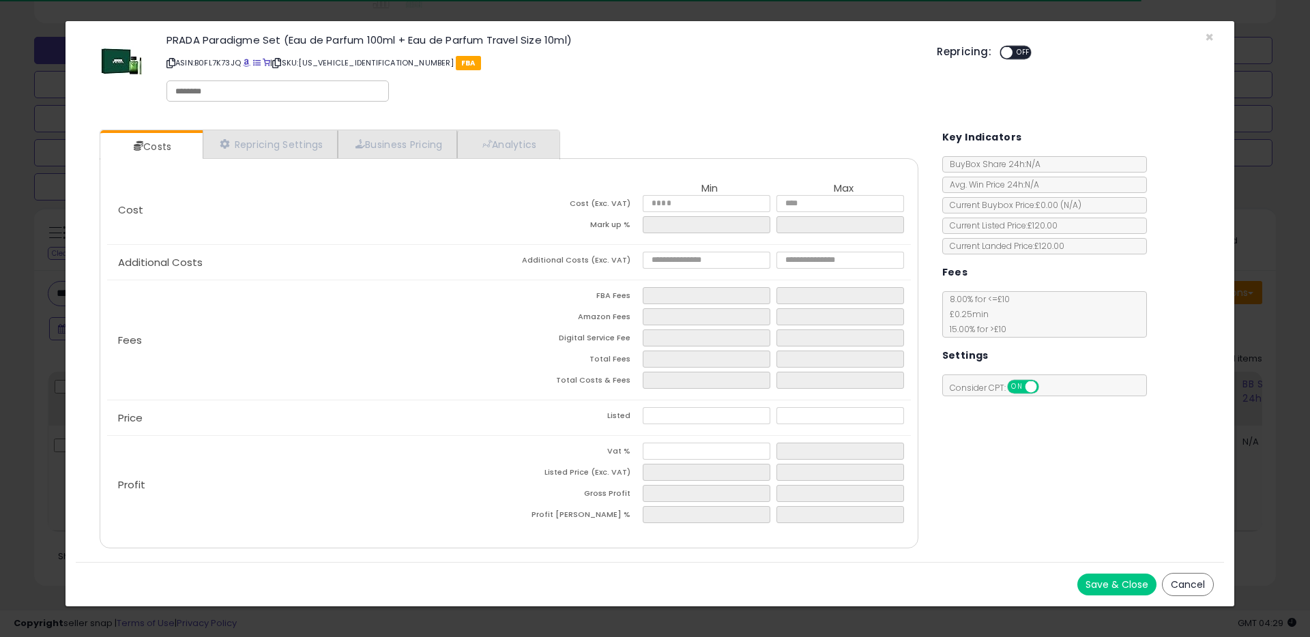
click at [238, 92] on input "text" at bounding box center [277, 91] width 205 height 12
type input "******"
click at [1129, 581] on button "Save & Close" at bounding box center [1117, 585] width 79 height 22
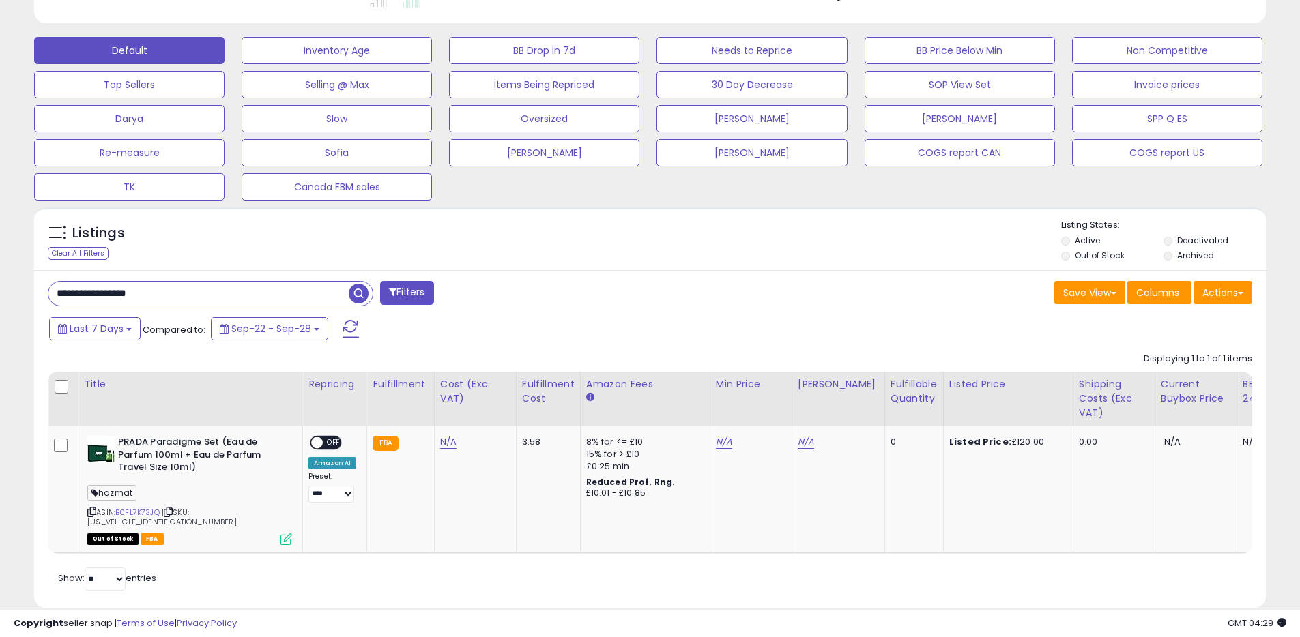
scroll to position [682176, 681741]
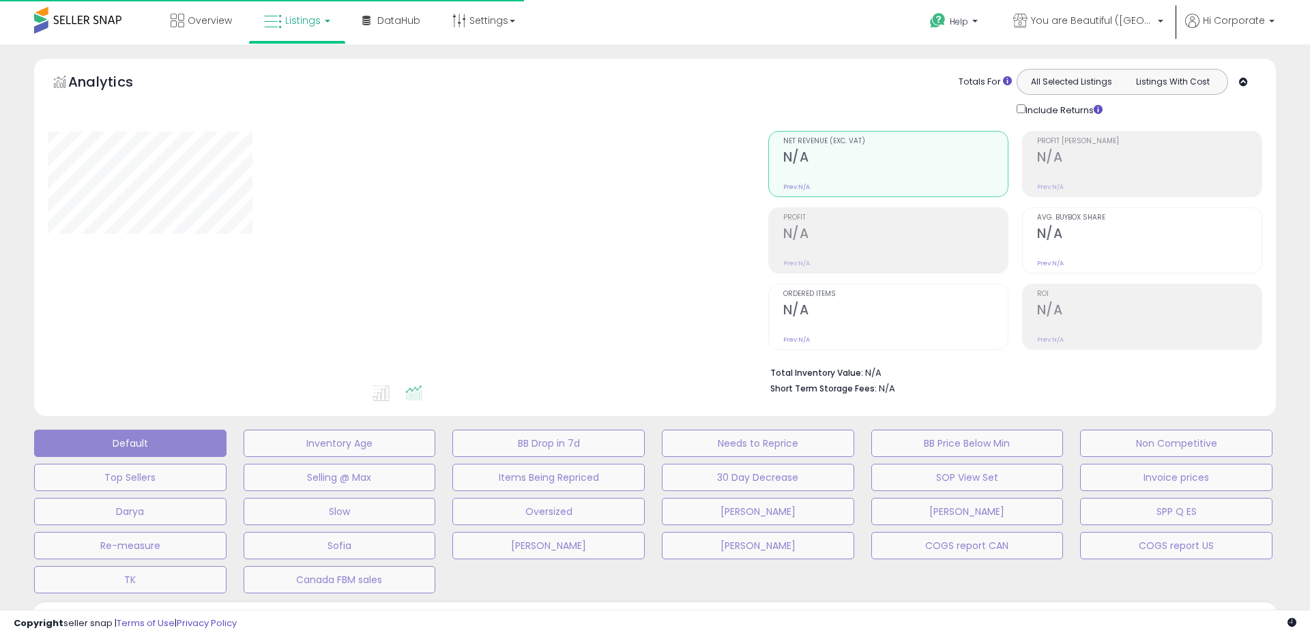
type input "**********"
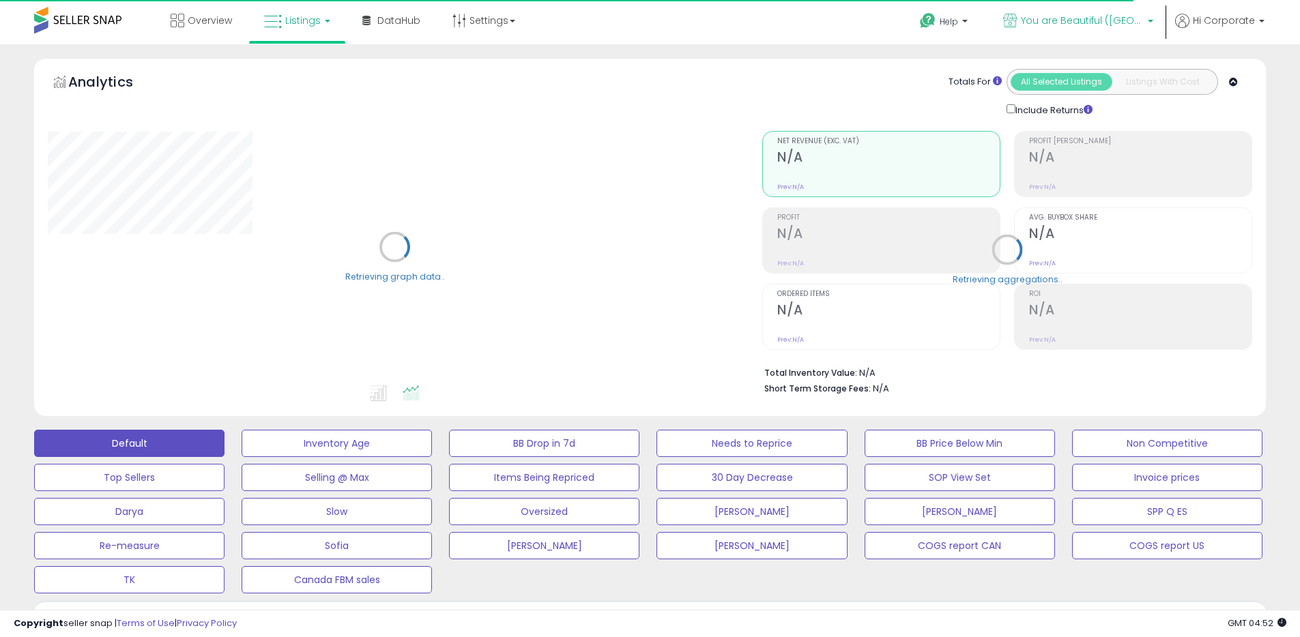
click at [1093, 26] on span "You are Beautiful ([GEOGRAPHIC_DATA])" at bounding box center [1082, 21] width 123 height 14
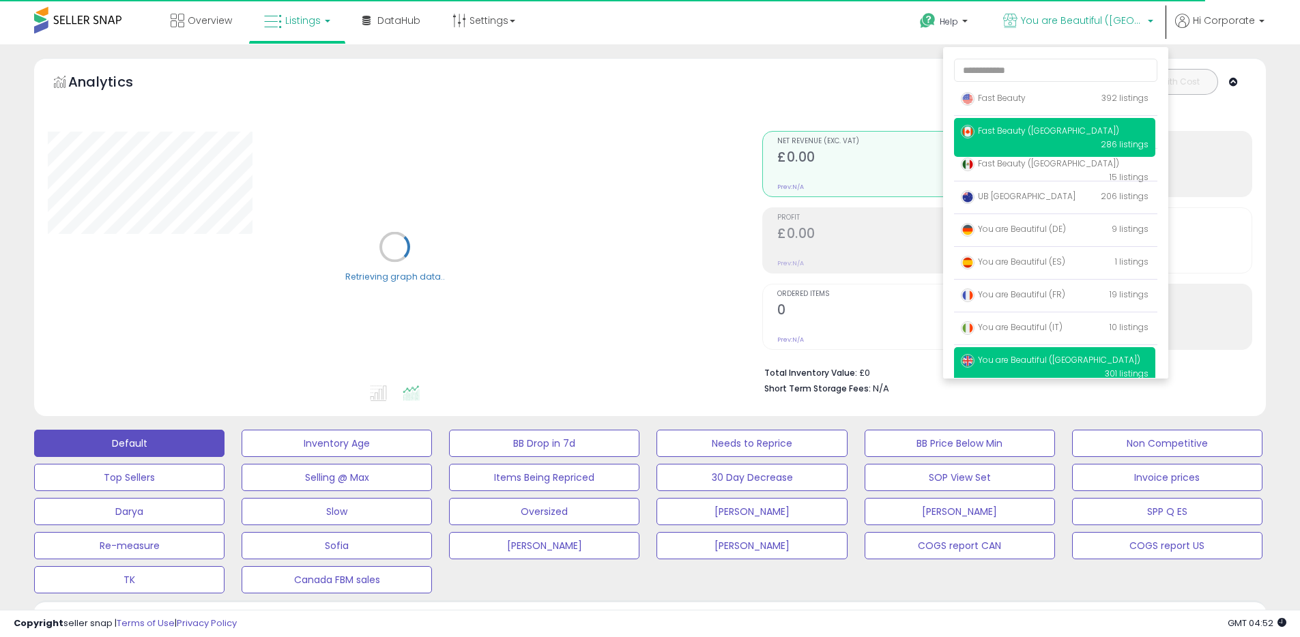
click at [998, 127] on span "Fast Beauty ([GEOGRAPHIC_DATA])" at bounding box center [1040, 131] width 158 height 12
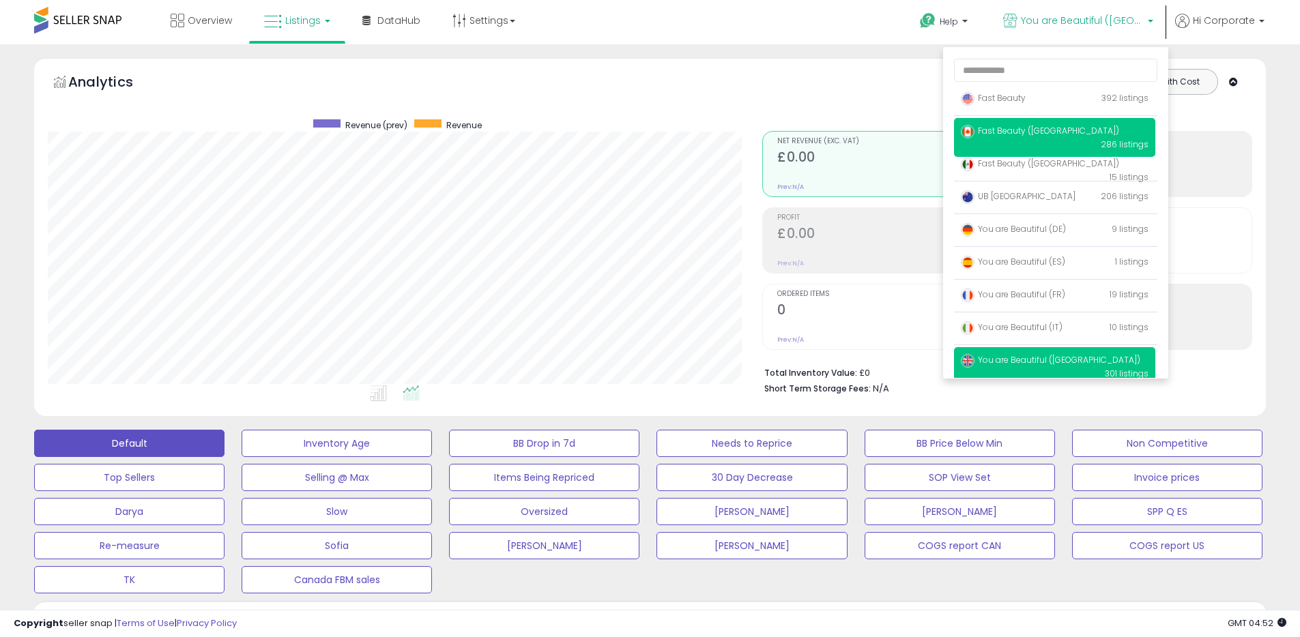
scroll to position [280, 715]
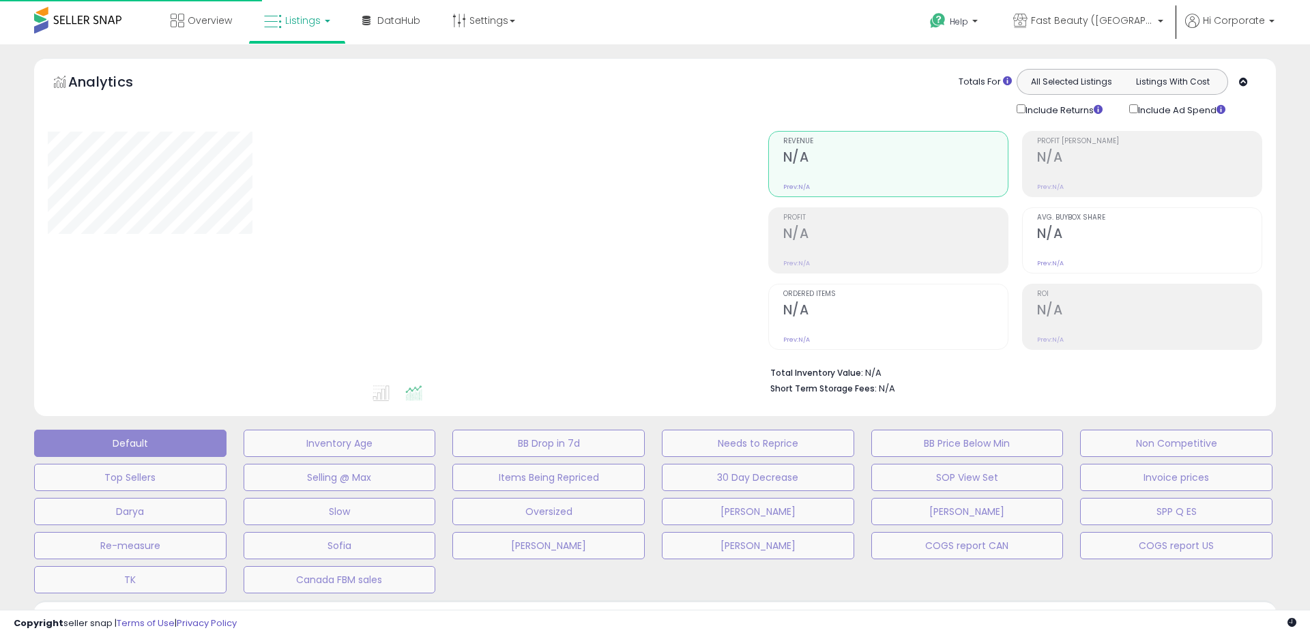
type input "**********"
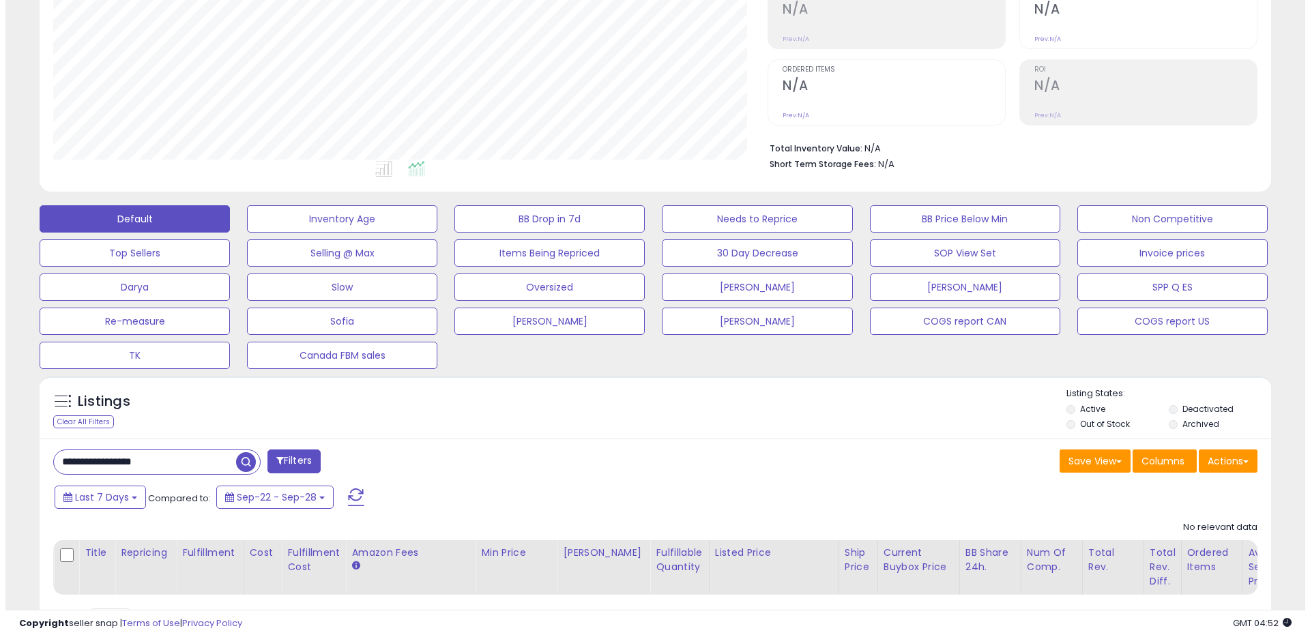
scroll to position [260, 0]
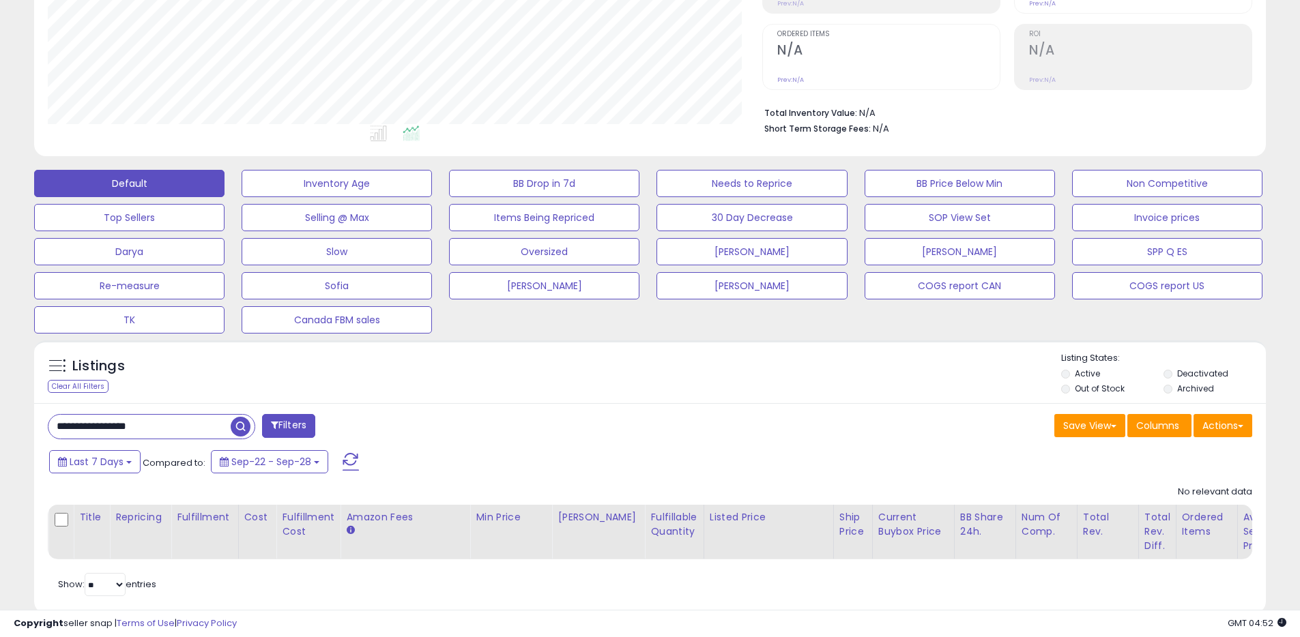
click at [1191, 386] on label "Archived" at bounding box center [1195, 389] width 37 height 12
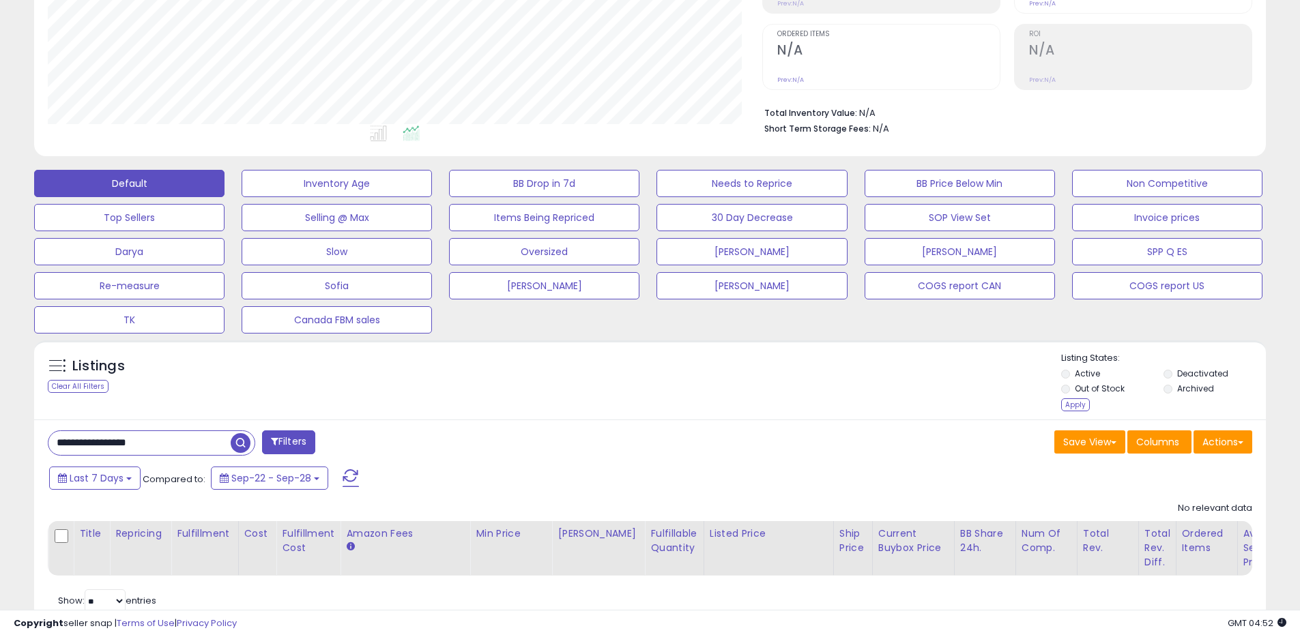
click at [1092, 386] on label "Out of Stock" at bounding box center [1100, 389] width 50 height 12
click at [1084, 374] on label "Active" at bounding box center [1087, 374] width 25 height 12
click at [1067, 401] on div "Apply" at bounding box center [1075, 405] width 29 height 13
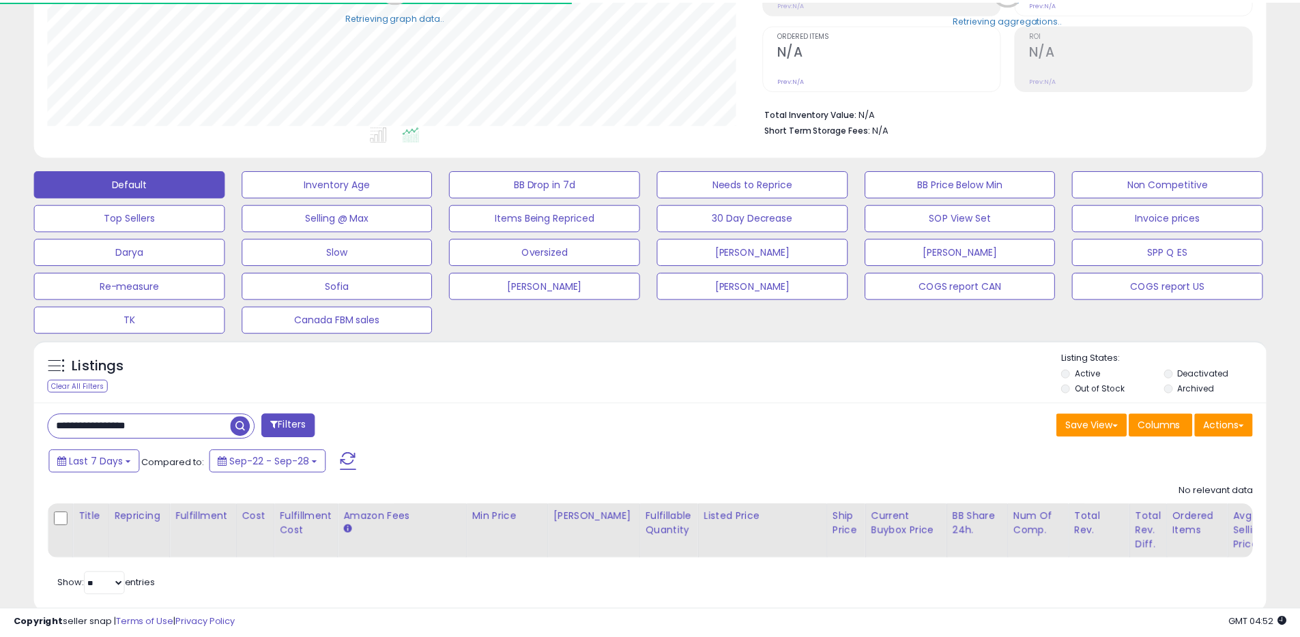
scroll to position [682176, 681741]
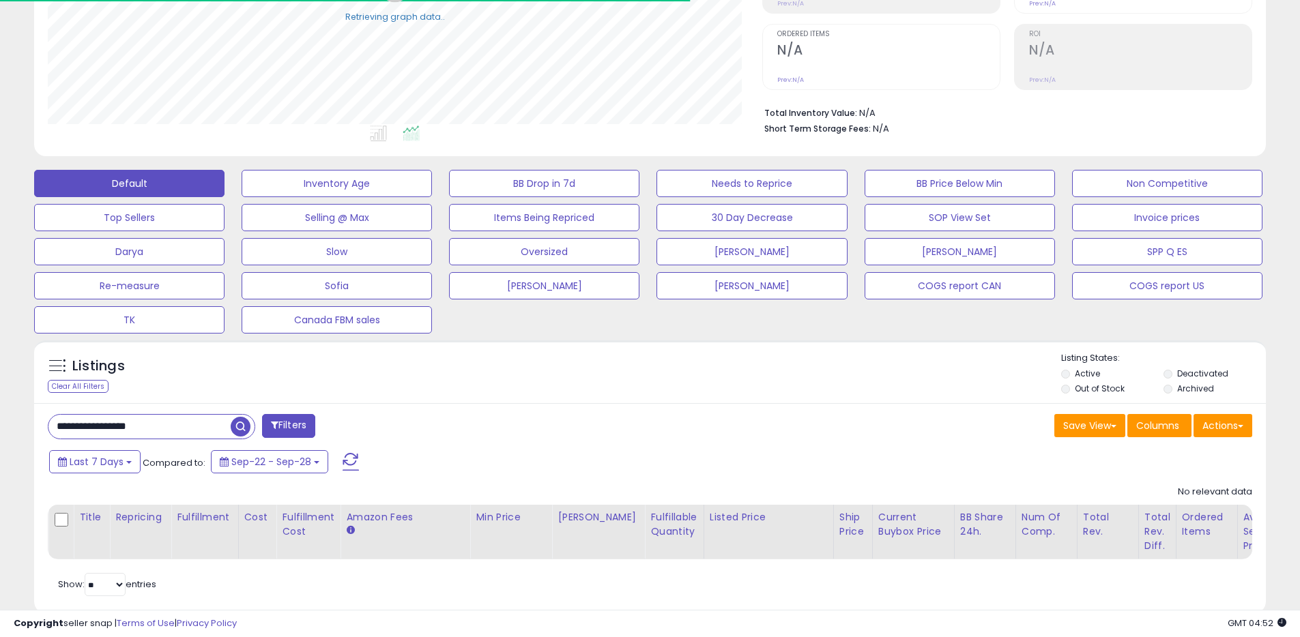
click at [143, 416] on input "**********" at bounding box center [139, 427] width 182 height 24
click at [143, 416] on input "**********" at bounding box center [198, 427] width 300 height 24
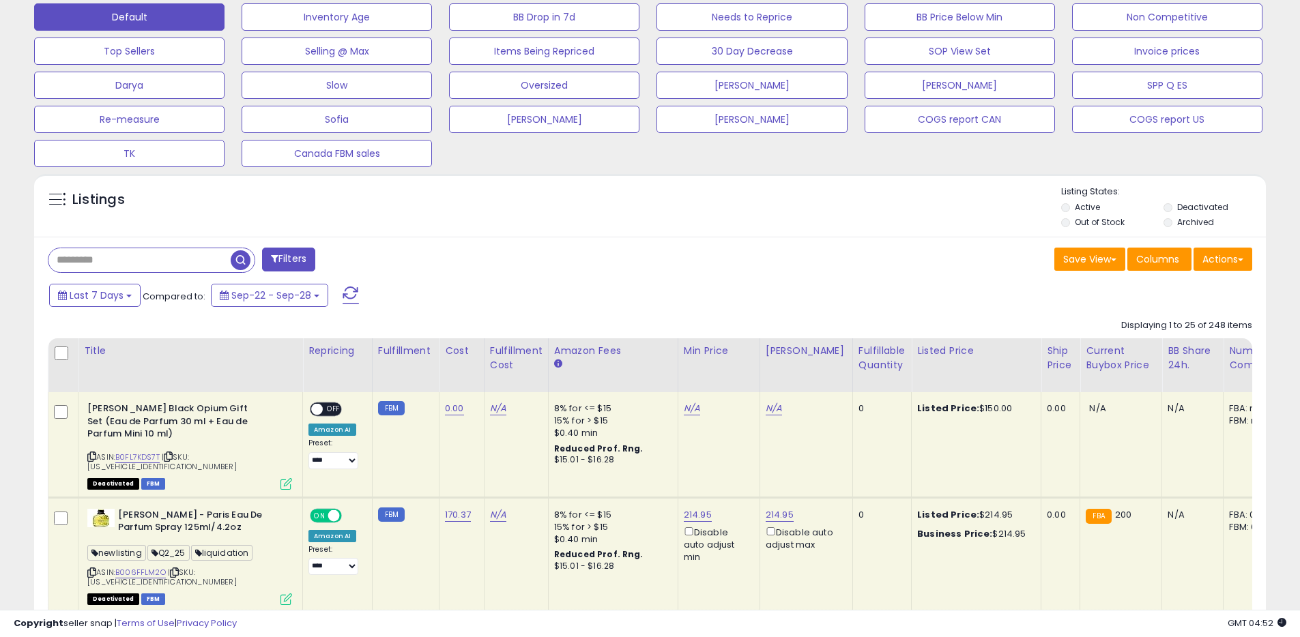
scroll to position [436, 0]
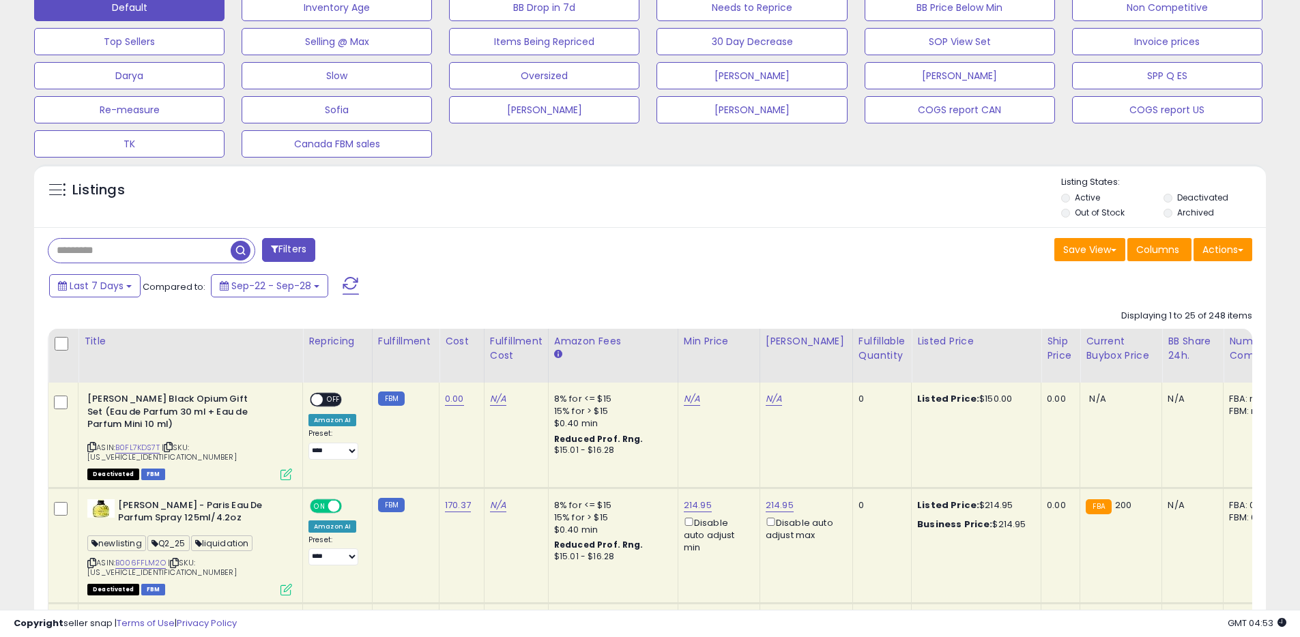
click at [242, 254] on span "button" at bounding box center [241, 251] width 20 height 20
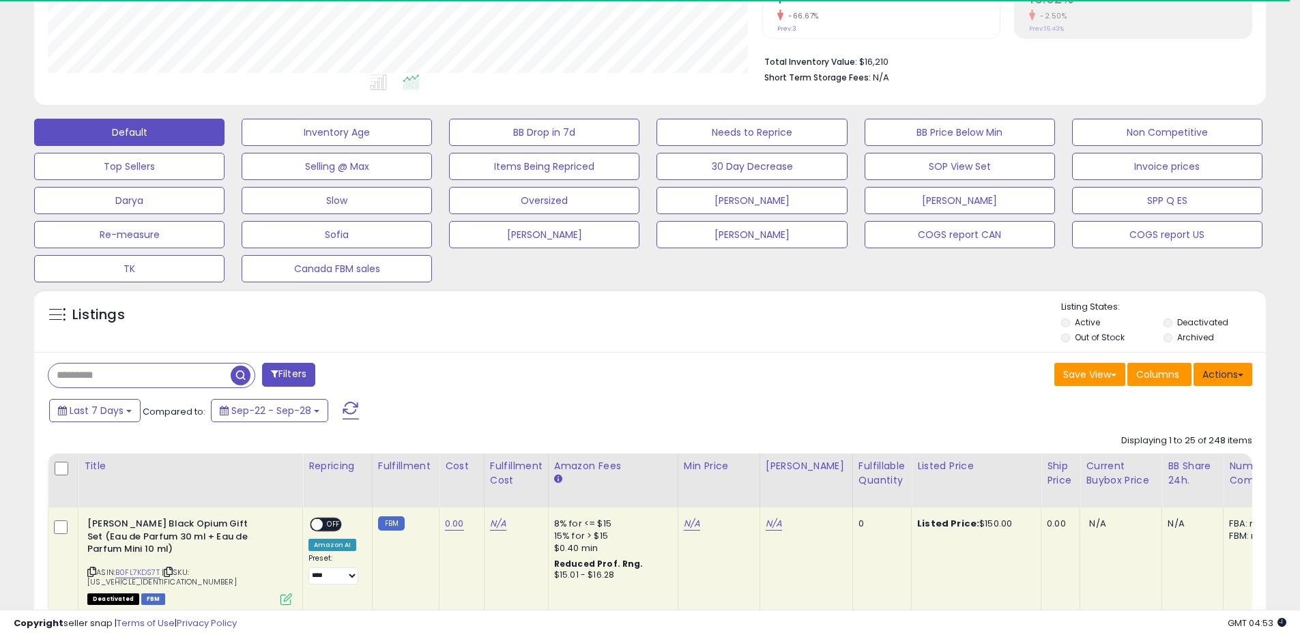
scroll to position [682176, 681741]
click at [1224, 373] on button "Actions" at bounding box center [1223, 374] width 59 height 23
click at [1170, 452] on link "Export All Columns" at bounding box center [1167, 461] width 149 height 21
